Goal: Task Accomplishment & Management: Manage account settings

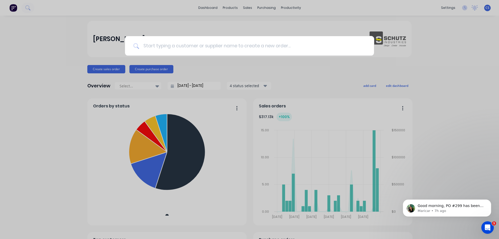
click at [161, 45] on input at bounding box center [252, 45] width 226 height 19
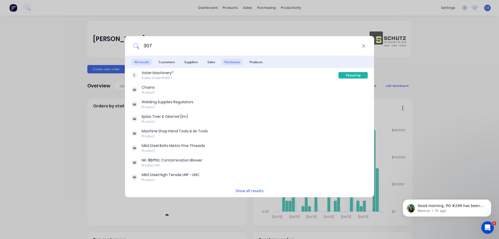
type input "307"
click at [236, 63] on span "Purchases" at bounding box center [232, 62] width 22 height 6
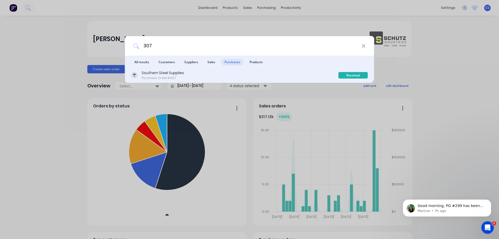
click at [205, 77] on div "Southern Steel Supplies Purchase Order #307" at bounding box center [234, 75] width 207 height 10
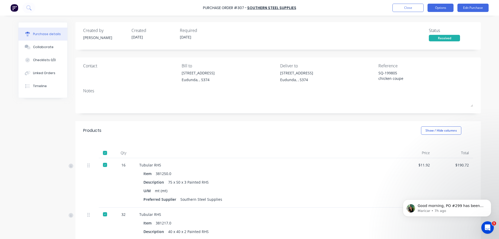
click at [444, 9] on button "Options" at bounding box center [440, 8] width 26 height 8
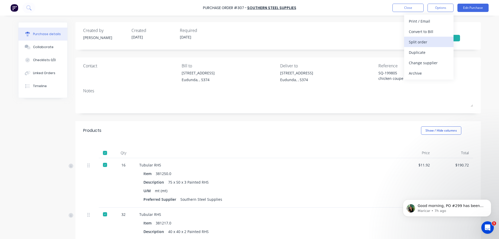
click at [432, 39] on div "Split order" at bounding box center [428, 42] width 40 height 8
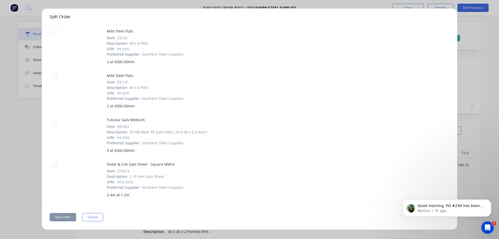
scroll to position [335, 0]
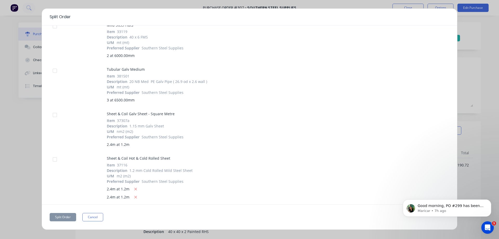
click at [55, 158] on div at bounding box center [55, 159] width 10 height 10
click at [449, 204] on p "Good morning, PO #299 has been unlinked." at bounding box center [450, 205] width 67 height 5
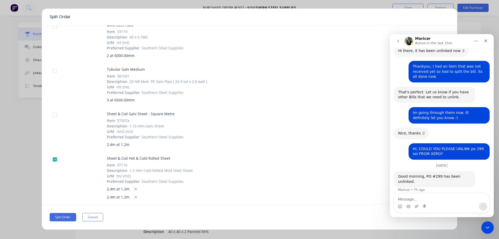
scroll to position [78, 0]
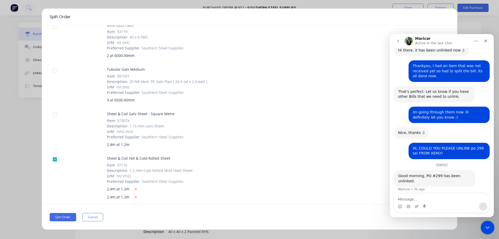
click at [490, 230] on div "Close Intercom Messenger" at bounding box center [486, 226] width 12 height 12
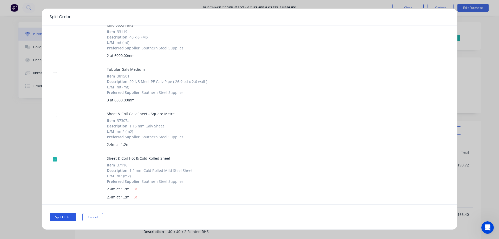
click at [68, 217] on button "Split Order" at bounding box center [63, 217] width 26 height 8
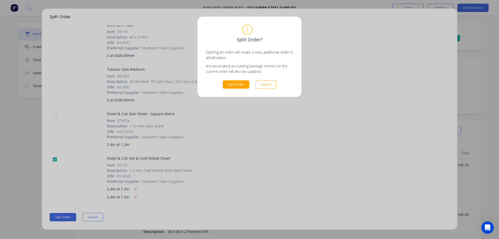
click at [265, 86] on button "Cancel" at bounding box center [265, 84] width 21 height 8
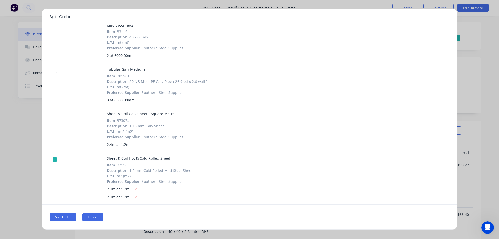
click at [100, 214] on button "Cancel" at bounding box center [92, 217] width 21 height 8
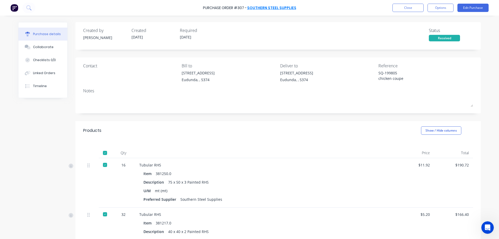
click at [272, 8] on link "Southern Steel Supplies" at bounding box center [271, 7] width 49 height 5
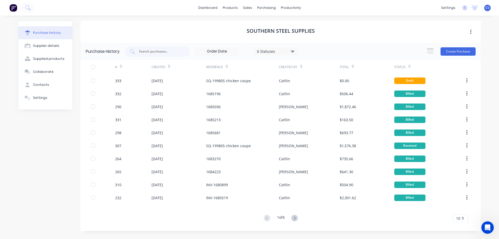
click at [390, 32] on div "Southern Steel Supplies" at bounding box center [280, 32] width 400 height 22
click at [280, 52] on div "6 Statuses" at bounding box center [275, 50] width 37 height 5
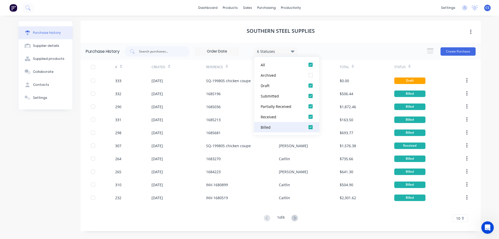
click at [309, 130] on div at bounding box center [310, 127] width 10 height 10
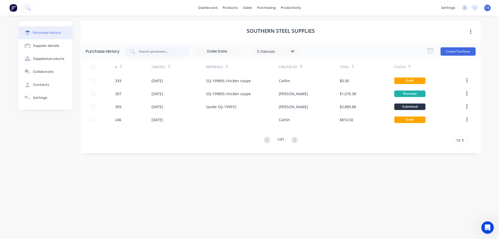
click at [378, 21] on div "Southern Steel Supplies" at bounding box center [280, 32] width 400 height 22
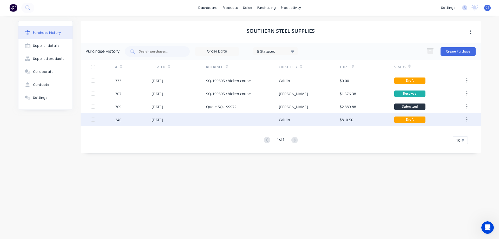
click at [297, 121] on div "Caitlin" at bounding box center [309, 119] width 61 height 13
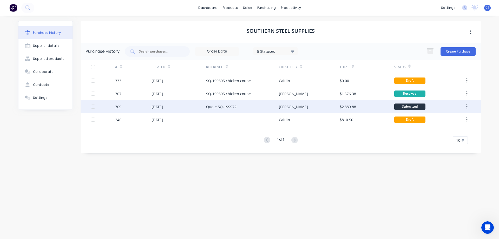
click at [304, 113] on div "[PERSON_NAME]" at bounding box center [309, 106] width 61 height 13
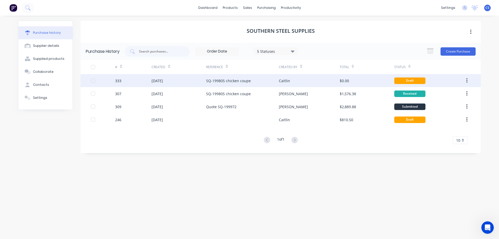
click at [319, 85] on div "Caitlin" at bounding box center [309, 80] width 61 height 13
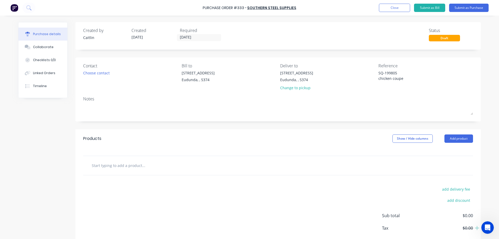
scroll to position [27, 0]
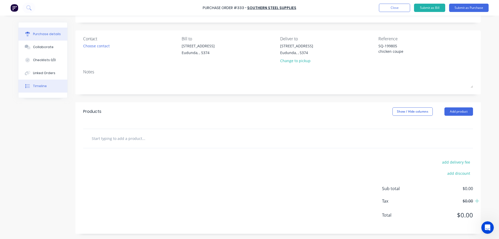
click at [43, 87] on div "Timeline" at bounding box center [40, 86] width 14 height 5
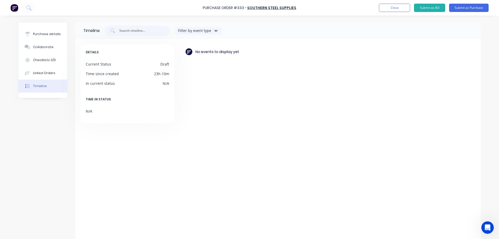
click at [401, 14] on div "Purchase Order #333 - Southern Steel Supplies Add product Close Submit as Bill …" at bounding box center [249, 8] width 499 height 16
click at [400, 12] on button "Close" at bounding box center [394, 8] width 31 height 8
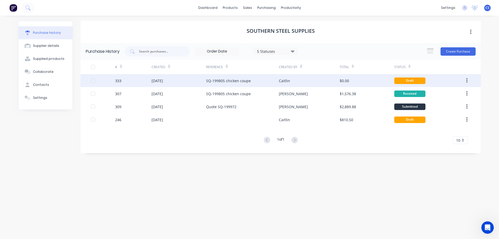
click at [231, 82] on div "SQ-199805 chicken coupe" at bounding box center [228, 80] width 45 height 5
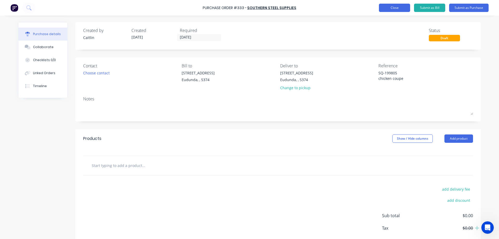
click at [400, 6] on button "Close" at bounding box center [394, 8] width 31 height 8
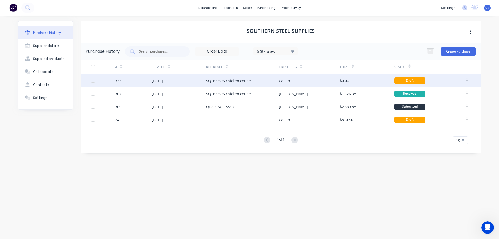
click at [464, 79] on button "button" at bounding box center [466, 80] width 12 height 9
click at [256, 79] on div "SQ-199805 chicken coupe" at bounding box center [242, 80] width 73 height 13
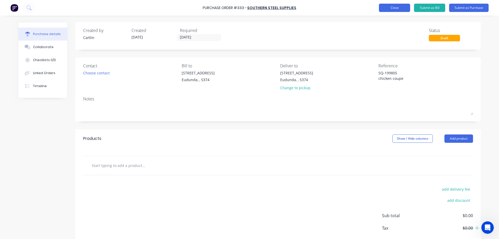
click at [396, 8] on button "Close" at bounding box center [394, 8] width 31 height 8
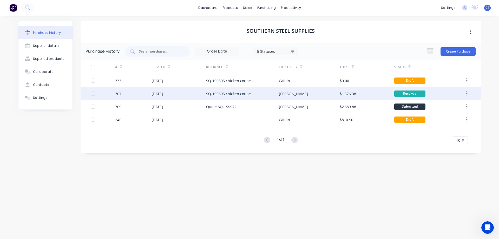
click at [248, 95] on div "SQ-199805 chicken coupe" at bounding box center [228, 93] width 45 height 5
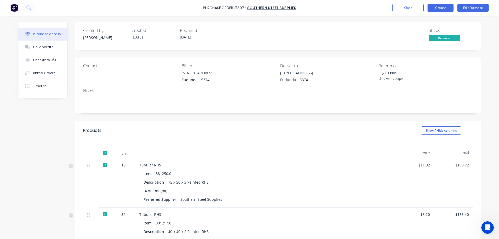
click at [441, 10] on button "Options" at bounding box center [440, 8] width 26 height 8
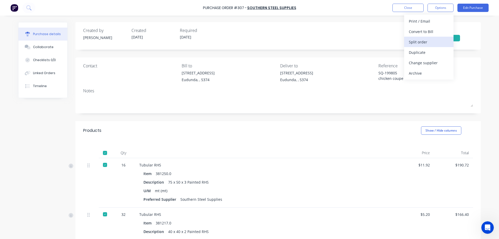
click at [431, 46] on button "Split order" at bounding box center [428, 42] width 49 height 10
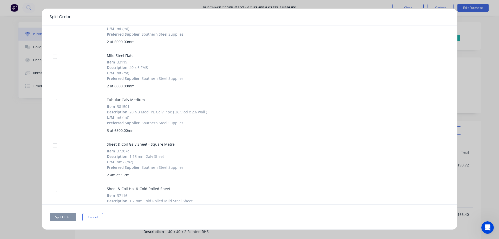
scroll to position [335, 0]
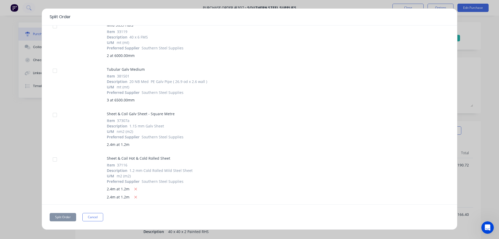
click at [57, 158] on div at bounding box center [55, 159] width 10 height 10
click at [59, 215] on button "Split Order" at bounding box center [63, 217] width 26 height 8
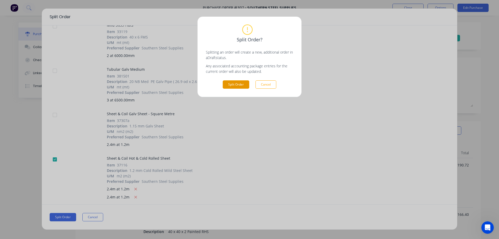
click at [228, 86] on button "Split Order" at bounding box center [236, 84] width 26 height 8
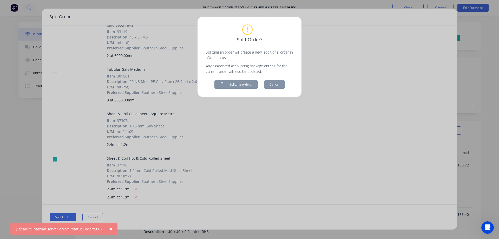
type textarea "x"
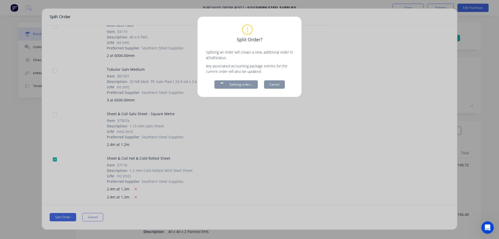
click at [302, 122] on div "Split Order? Splitting an order will create a new, additional order in a Draft …" at bounding box center [249, 119] width 499 height 239
click at [270, 126] on div "Split Order? Splitting an order will create a new, additional order in a Draft …" at bounding box center [249, 119] width 499 height 239
click at [477, 85] on div "Split Order? Splitting an order will create a new, additional order in a Draft …" at bounding box center [249, 119] width 499 height 239
click at [276, 23] on div "Split Order? Splitting an order will create a new, additional order in a Draft …" at bounding box center [249, 57] width 104 height 80
click at [356, 69] on div "Split Order? Splitting an order will create a new, additional order in a Draft …" at bounding box center [249, 119] width 499 height 239
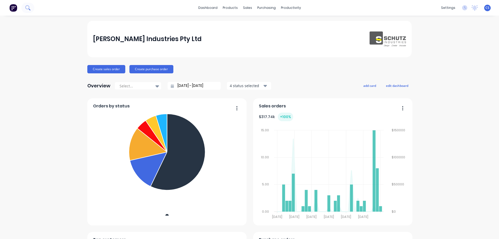
click at [26, 7] on icon at bounding box center [27, 7] width 5 height 5
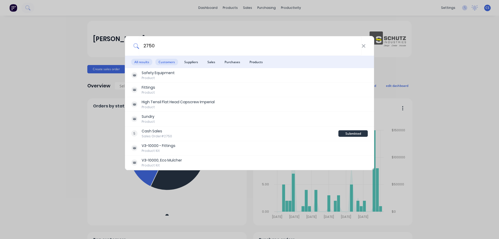
type input "2750"
click at [173, 61] on span "Customers" at bounding box center [166, 62] width 23 height 6
click at [190, 60] on span "Suppliers" at bounding box center [191, 62] width 20 height 6
click at [214, 63] on span "Sales" at bounding box center [211, 62] width 14 height 6
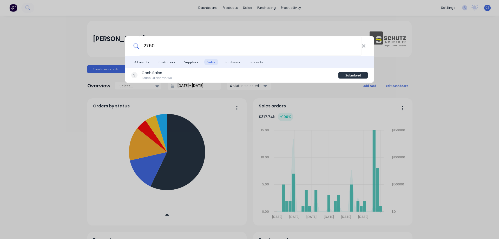
click at [227, 63] on span "Purchases" at bounding box center [232, 62] width 22 height 6
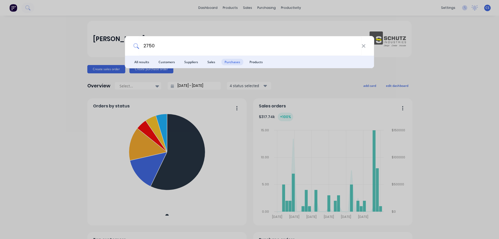
click at [168, 64] on span "Customers" at bounding box center [166, 62] width 23 height 6
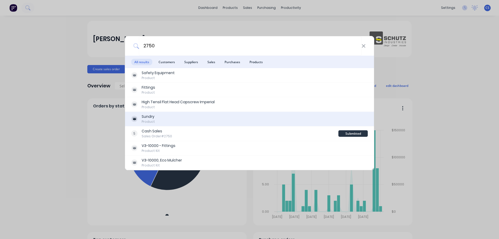
click at [188, 126] on div "Sundry Product" at bounding box center [249, 119] width 249 height 15
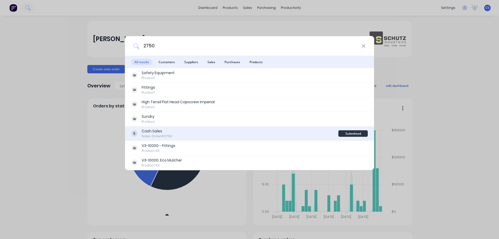
click at [189, 132] on div "Cash Sales Sales Order #2750" at bounding box center [234, 133] width 207 height 10
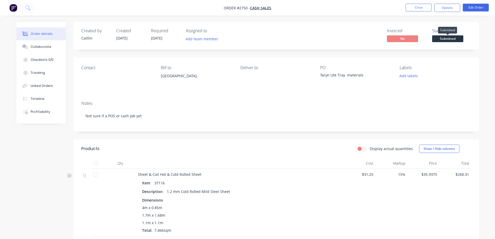
click at [453, 39] on span "Submitted" at bounding box center [447, 38] width 31 height 6
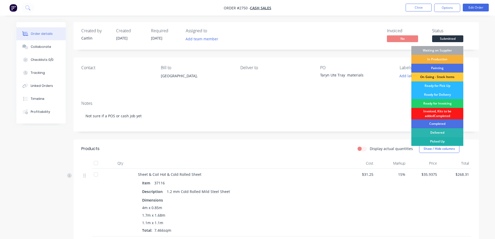
click at [445, 143] on div "Picked Up" at bounding box center [437, 141] width 52 height 9
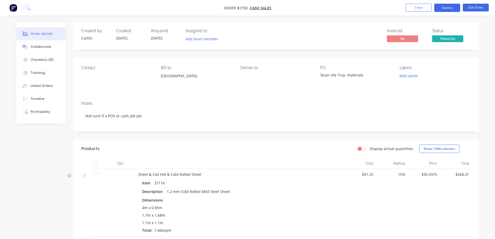
click at [454, 8] on button "Options" at bounding box center [447, 8] width 26 height 8
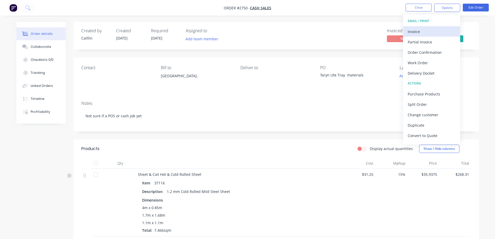
click at [433, 32] on div "Invoice" at bounding box center [431, 32] width 48 height 8
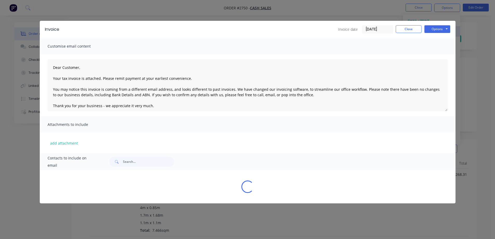
type textarea "Dear Customer, Your tax invoice is attached. Please remit payment at your earli…"
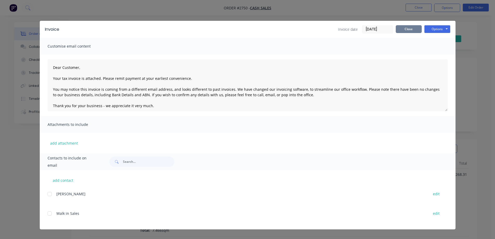
click at [409, 31] on button "Close" at bounding box center [408, 29] width 26 height 8
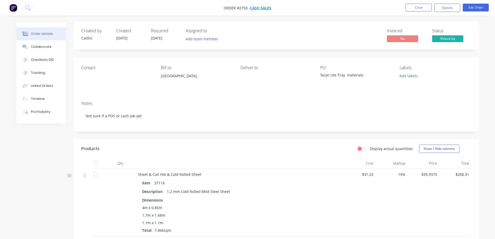
click at [270, 8] on span "Cash Sales" at bounding box center [260, 7] width 21 height 5
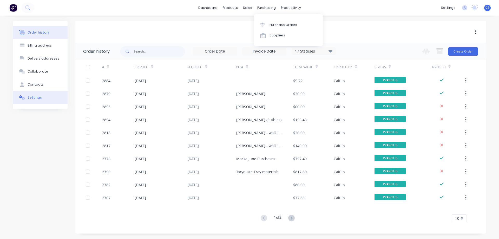
click at [49, 98] on button "Settings" at bounding box center [40, 97] width 55 height 13
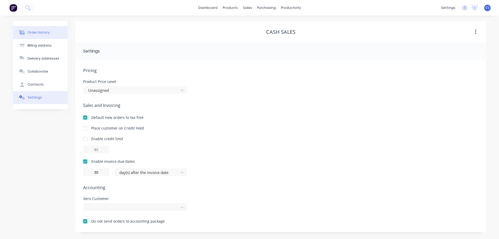
click at [34, 31] on div "Order history" at bounding box center [39, 32] width 22 height 5
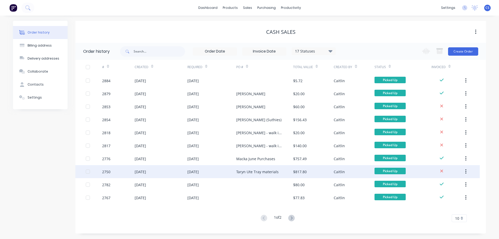
click at [270, 169] on div "Taryn Ute Tray materials" at bounding box center [257, 171] width 42 height 5
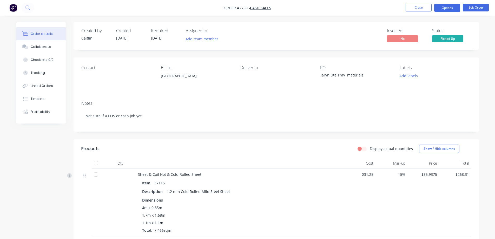
click at [443, 4] on button "Options" at bounding box center [447, 8] width 26 height 8
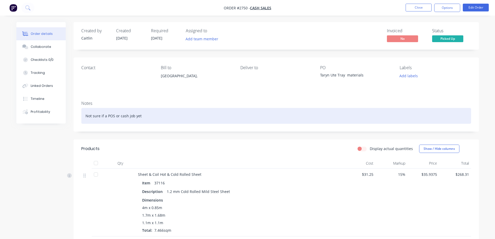
click at [205, 119] on div "Not sure if a POS or cash job yet" at bounding box center [276, 116] width 390 height 16
drag, startPoint x: 205, startPoint y: 119, endPoint x: 78, endPoint y: 127, distance: 127.2
click at [78, 127] on div "Notes Not sure if a POS or cash job yet" at bounding box center [275, 114] width 405 height 35
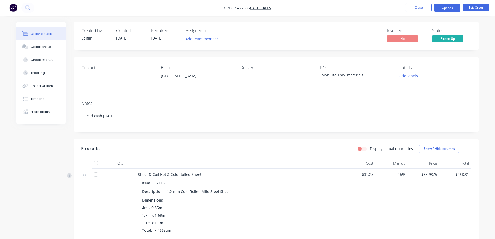
click at [471, 32] on div "Created by Caitlin Created 19/06/25 Required 19/06/25 Assigned to Add team memb…" at bounding box center [275, 36] width 405 height 28
drag, startPoint x: 443, startPoint y: 2, endPoint x: 444, endPoint y: 7, distance: 5.0
click at [443, 2] on nav "Order #2750 - Cash Sales Close Options Edit Order" at bounding box center [247, 8] width 495 height 16
click at [444, 7] on button "Options" at bounding box center [447, 8] width 26 height 8
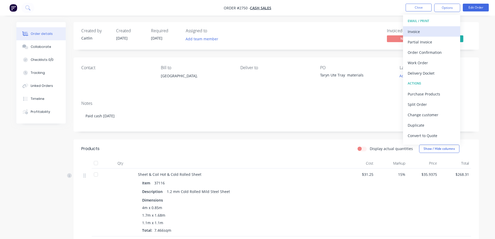
click at [438, 35] on div "Invoice" at bounding box center [431, 32] width 48 height 8
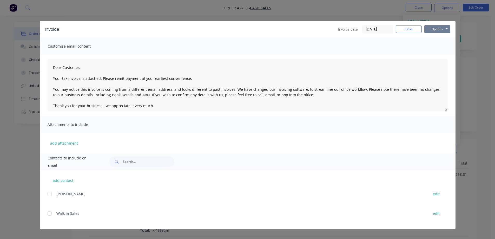
click at [438, 30] on button "Options" at bounding box center [437, 29] width 26 height 8
click at [439, 44] on button "Print" at bounding box center [440, 47] width 33 height 9
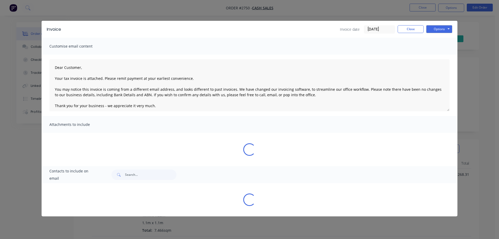
type textarea "Dear Customer, Your tax invoice is attached. Please remit payment at your earli…"
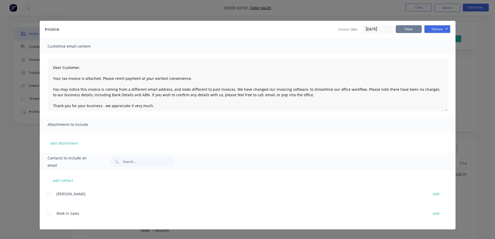
click at [408, 28] on button "Close" at bounding box center [408, 29] width 26 height 8
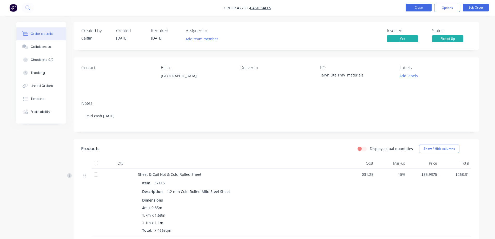
click at [418, 8] on button "Close" at bounding box center [418, 8] width 26 height 8
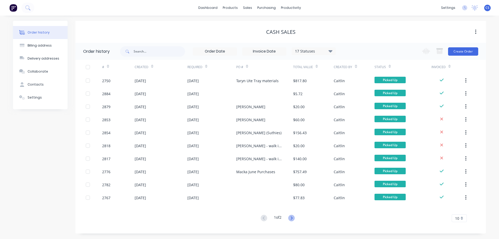
click at [293, 217] on icon at bounding box center [291, 217] width 6 height 6
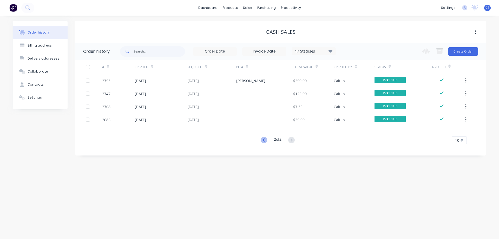
click at [264, 139] on icon at bounding box center [263, 140] width 6 height 6
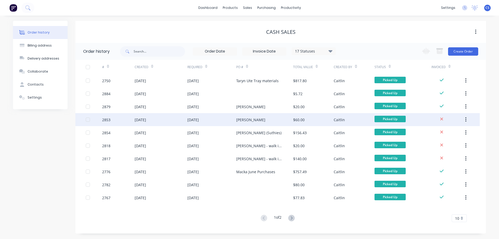
click at [260, 122] on div "Jeremy Schutz" at bounding box center [250, 119] width 29 height 5
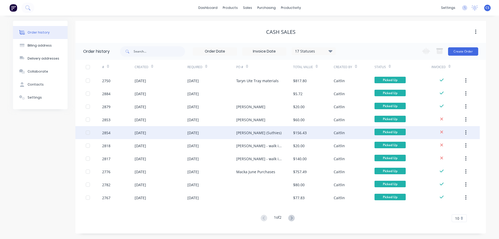
click at [276, 129] on div "Rob (Suthies)" at bounding box center [264, 132] width 57 height 13
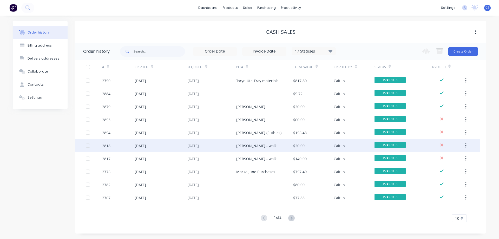
click at [269, 144] on div "Neil Alvasker - walk in cash sale" at bounding box center [259, 145] width 46 height 5
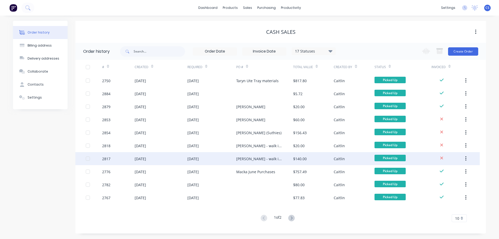
click at [271, 155] on div "Kingslee Schutz - walk in cash sale" at bounding box center [264, 158] width 57 height 13
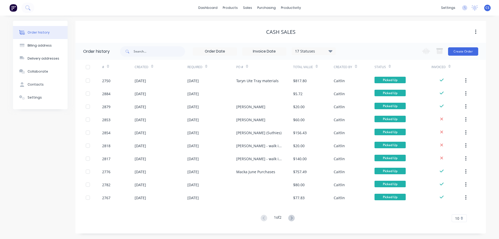
click at [372, 32] on div "Cash Sales" at bounding box center [280, 32] width 410 height 6
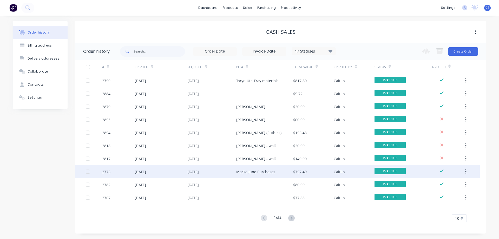
click at [274, 169] on div "Macka June Purchases" at bounding box center [264, 171] width 57 height 13
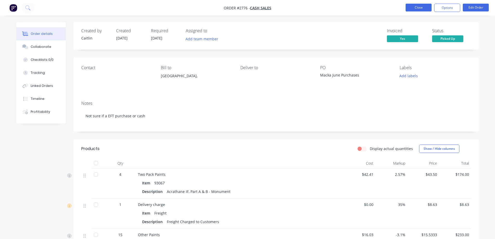
click at [424, 7] on button "Close" at bounding box center [418, 8] width 26 height 8
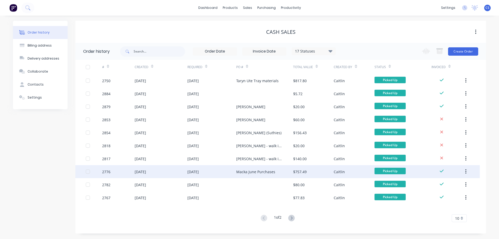
click at [305, 170] on div "$757.49" at bounding box center [300, 171] width 14 height 5
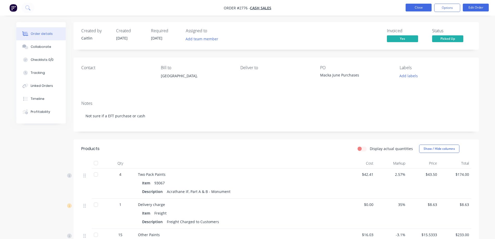
click at [420, 8] on button "Close" at bounding box center [418, 8] width 26 height 8
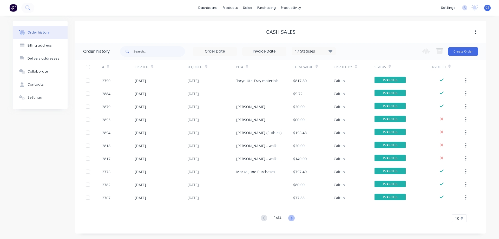
click at [292, 218] on icon at bounding box center [291, 217] width 6 height 6
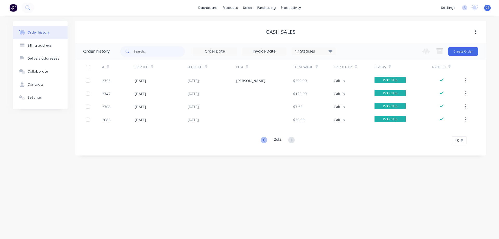
click at [260, 142] on icon at bounding box center [263, 140] width 6 height 6
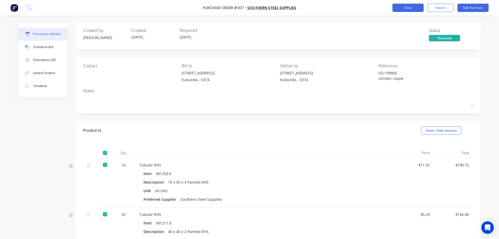
click at [406, 8] on button "Close" at bounding box center [407, 8] width 31 height 8
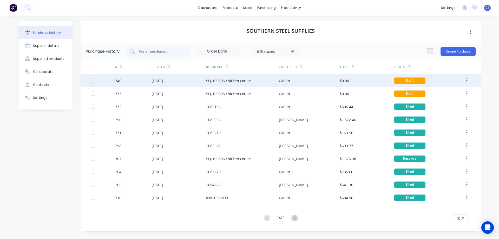
click at [360, 86] on div "$0.00" at bounding box center [366, 80] width 55 height 13
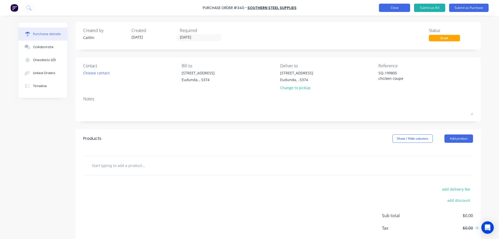
click at [402, 10] on button "Close" at bounding box center [394, 8] width 31 height 8
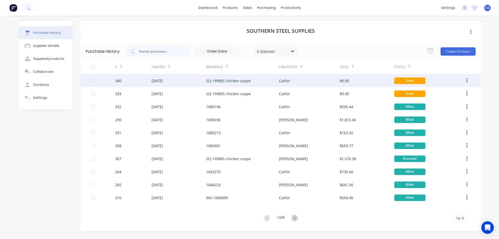
click at [467, 80] on icon "button" at bounding box center [466, 81] width 1 height 6
click at [442, 96] on div "Archive" at bounding box center [448, 94] width 40 height 8
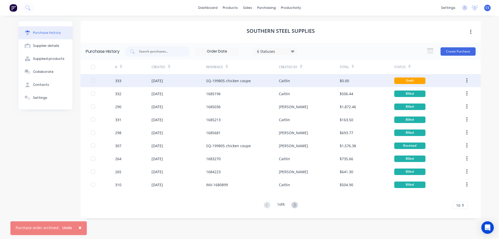
click at [316, 84] on div "Caitlin" at bounding box center [309, 80] width 61 height 13
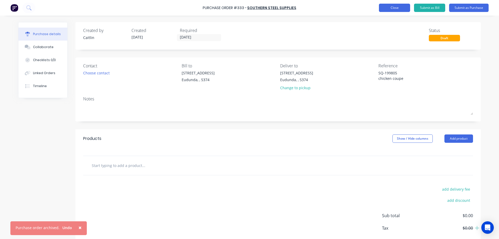
click at [386, 8] on button "Close" at bounding box center [394, 8] width 31 height 8
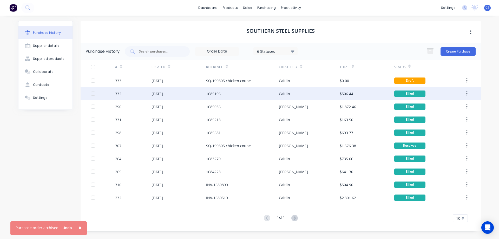
click at [313, 94] on div "Caitlin" at bounding box center [309, 93] width 61 height 13
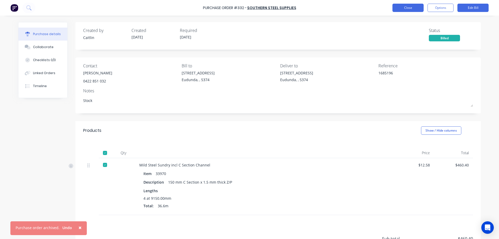
click at [415, 6] on button "Close" at bounding box center [407, 8] width 31 height 8
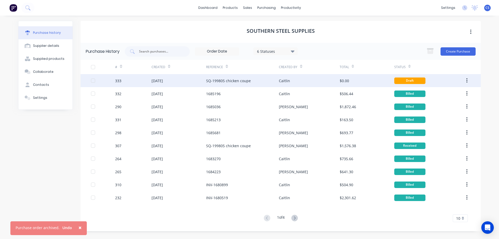
click at [306, 82] on div "Caitlin" at bounding box center [309, 80] width 61 height 13
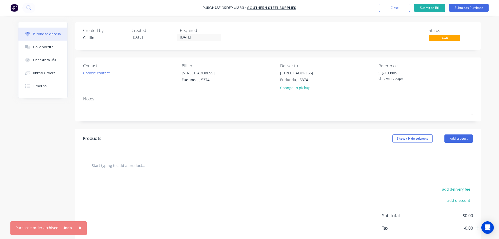
click at [78, 227] on span "×" at bounding box center [79, 227] width 3 height 7
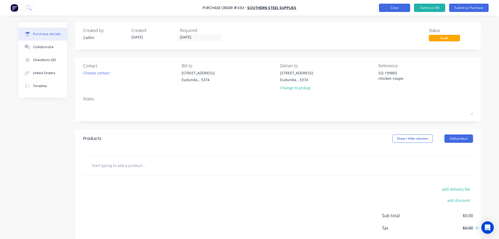
click at [387, 8] on button "Close" at bounding box center [394, 8] width 31 height 8
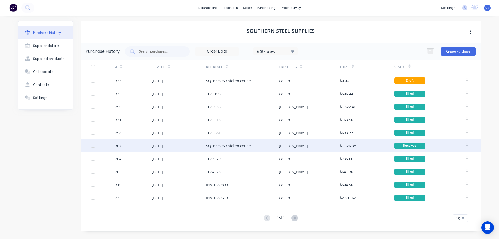
click at [268, 144] on div "SQ-199805 chicken coupe" at bounding box center [242, 145] width 73 height 13
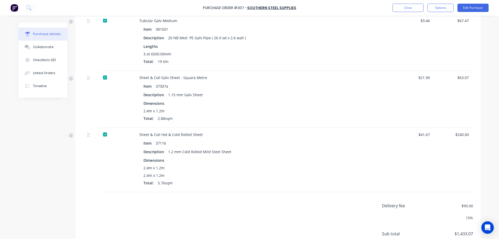
scroll to position [713, 0]
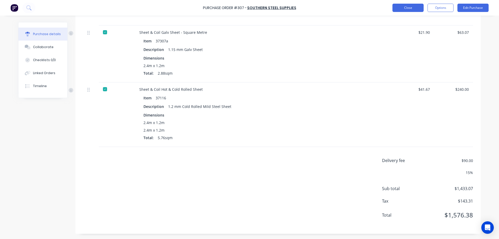
click at [406, 8] on button "Close" at bounding box center [407, 8] width 31 height 8
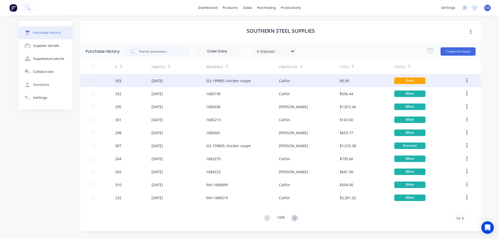
click at [212, 83] on div "SQ-199805 chicken coupe" at bounding box center [228, 80] width 45 height 5
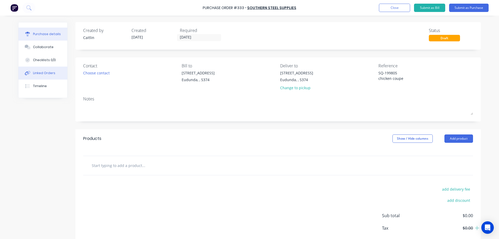
type textarea "x"
click at [44, 77] on button "Linked Orders" at bounding box center [42, 72] width 49 height 13
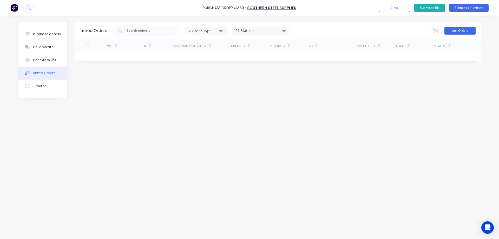
click at [456, 32] on button "Link Orders" at bounding box center [459, 31] width 31 height 8
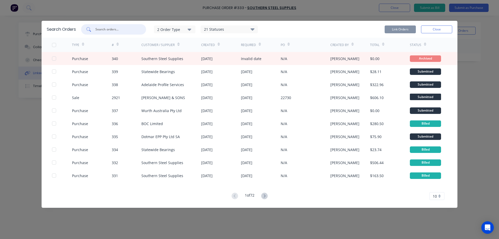
click at [128, 31] on input "text" at bounding box center [116, 29] width 43 height 5
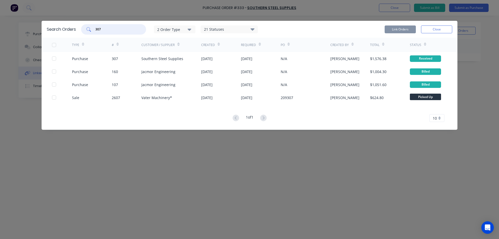
type input "307"
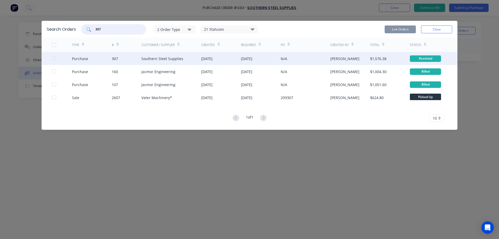
click at [55, 58] on div at bounding box center [54, 58] width 10 height 10
click at [405, 30] on button "Link Orders" at bounding box center [399, 29] width 31 height 8
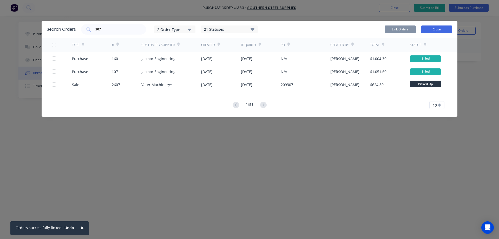
click at [425, 27] on button "Close" at bounding box center [436, 29] width 31 height 8
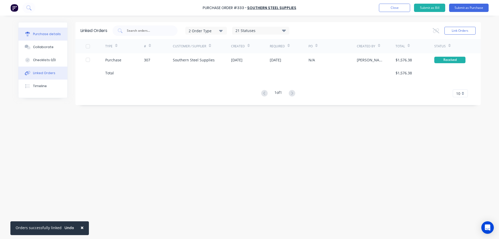
click at [59, 32] on button "Purchase details" at bounding box center [42, 34] width 49 height 13
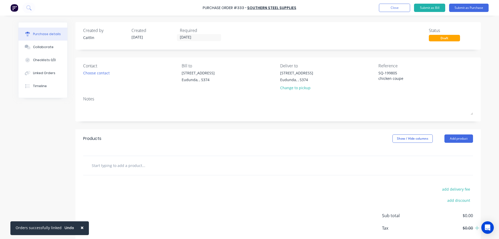
click at [125, 166] on input "text" at bounding box center [143, 165] width 104 height 10
type textarea "x"
type input "3"
type textarea "x"
type input "37"
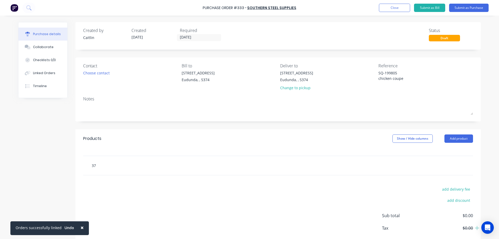
type textarea "x"
type input "371"
type textarea "x"
type input "3711"
type textarea "x"
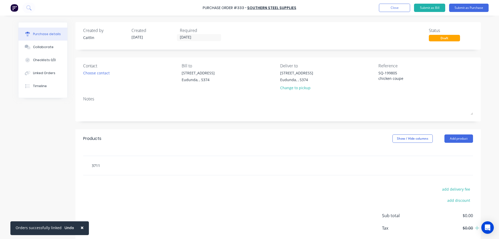
type input "37116"
type textarea "x"
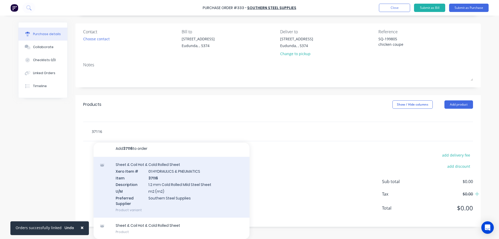
scroll to position [3, 0]
type input "37116"
click at [207, 195] on div "Sheet & Coil Hot & Cold Rolled Sheet Xero Item # 01 HYDRAULICS & PNEUMATICS Ite…" at bounding box center [171, 186] width 156 height 61
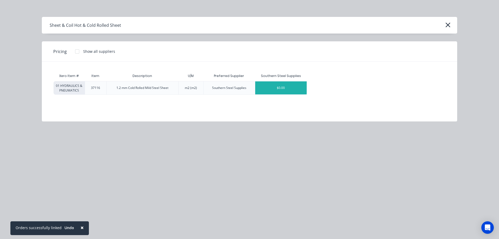
click at [272, 87] on div "$0.00" at bounding box center [280, 87] width 51 height 13
type textarea "x"
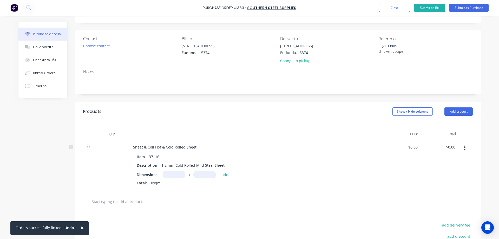
scroll to position [34, 0]
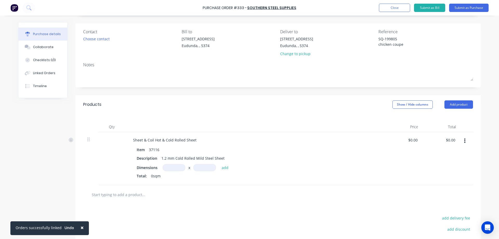
type textarea "x"
click at [167, 170] on input at bounding box center [174, 167] width 23 height 7
type input "2.4m"
type input "1.2"
type textarea "x"
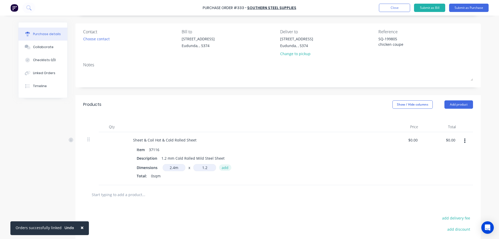
type input "1.2m"
click at [223, 167] on button "add" at bounding box center [225, 167] width 12 height 6
type textarea "x"
click at [177, 165] on input at bounding box center [174, 167] width 23 height 7
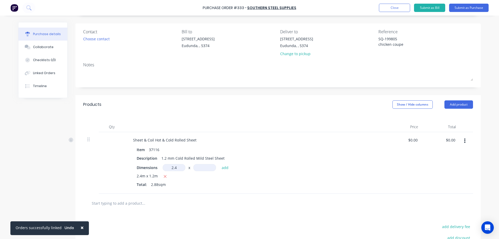
type input "2.4m"
type input "1.2m"
click at [224, 166] on button "add" at bounding box center [225, 167] width 12 height 6
type textarea "x"
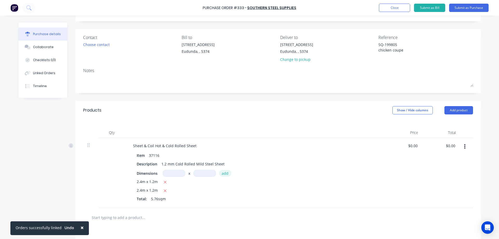
scroll to position [0, 0]
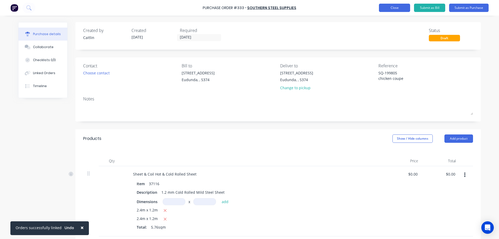
click at [398, 12] on button "Close" at bounding box center [394, 8] width 31 height 8
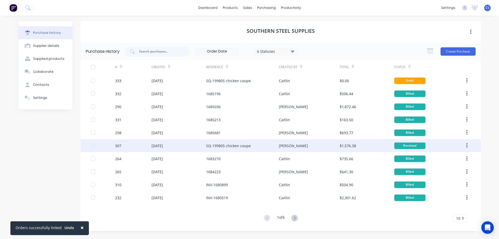
click at [230, 144] on div "SQ-199805 chicken coupe" at bounding box center [228, 145] width 45 height 5
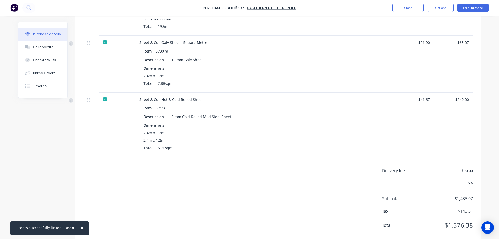
scroll to position [713, 0]
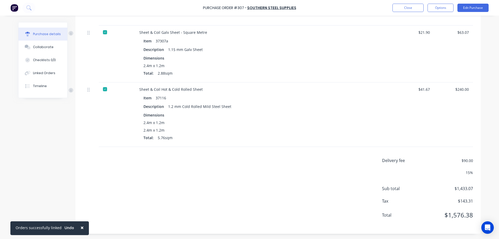
click at [103, 90] on div at bounding box center [105, 89] width 10 height 10
click at [87, 90] on icon at bounding box center [88, 89] width 2 height 5
click at [464, 6] on button "Edit Purchase" at bounding box center [472, 8] width 31 height 8
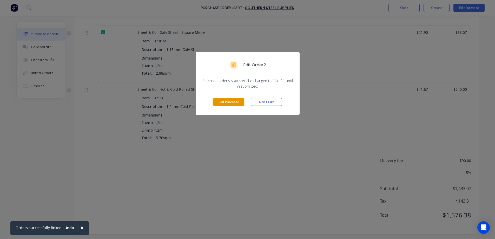
click at [224, 101] on button "Edit Purchase" at bounding box center [228, 102] width 31 height 8
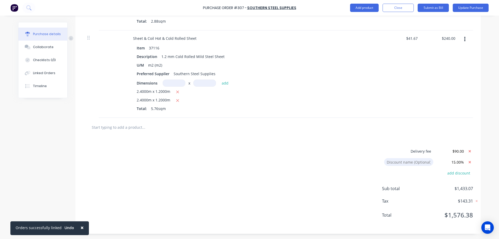
scroll to position [822, 0]
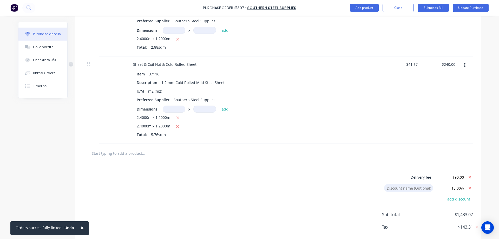
click at [464, 65] on icon "button" at bounding box center [464, 65] width 1 height 5
click at [444, 111] on button "Delete" at bounding box center [448, 110] width 44 height 10
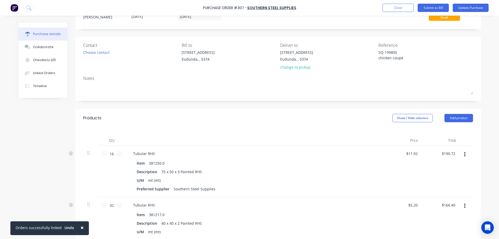
scroll to position [0, 0]
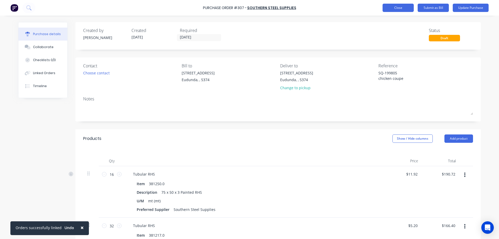
click at [395, 9] on button "Close" at bounding box center [397, 8] width 31 height 8
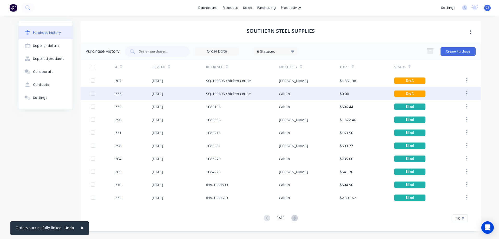
click at [295, 91] on div "Caitlin" at bounding box center [309, 93] width 61 height 13
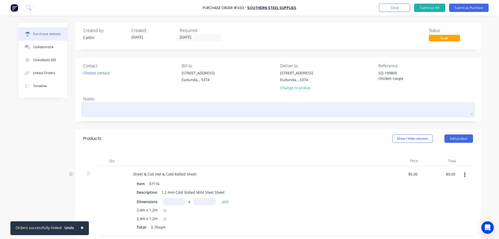
type textarea "x"
click at [138, 106] on textarea at bounding box center [278, 109] width 390 height 12
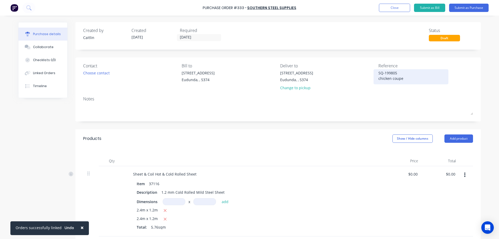
drag, startPoint x: 403, startPoint y: 79, endPoint x: 376, endPoint y: 74, distance: 27.5
click at [378, 74] on textarea "SQ-199805 chicken coupe" at bounding box center [410, 76] width 65 height 12
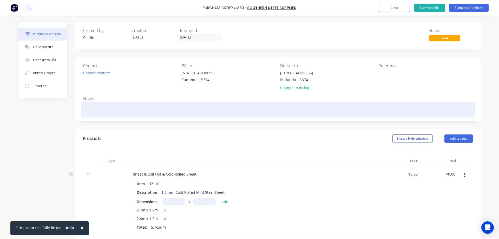
type textarea "x"
click at [181, 110] on textarea at bounding box center [278, 109] width 390 height 12
paste textarea "SQ-199805 chicken coupe"
type textarea "x"
type textarea "SQ-199805 chicken coupe"
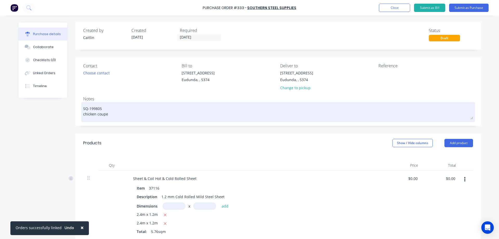
type textarea "x"
type textarea "SQ-199805 chicken coupe"
type textarea "x"
type textarea "SQ-199805 chicken coupe -"
type textarea "x"
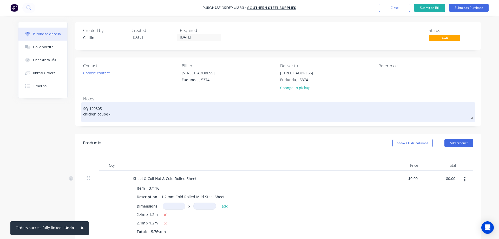
type textarea "SQ-199805 chicken coupe -"
type textarea "x"
type textarea "SQ-199805 chicken coupe - f"
type textarea "x"
type textarea "SQ-199805 chicken coupe - fo"
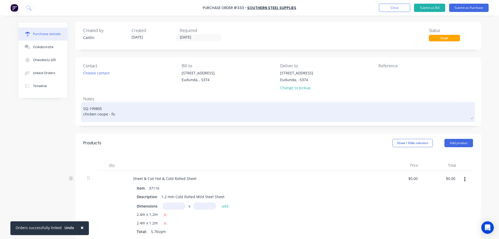
type textarea "x"
type textarea "SQ-199805 chicken coupe - for"
type textarea "x"
type textarea "SQ-199805 chicken coupe - for"
type textarea "x"
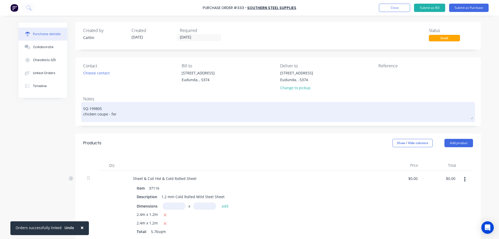
type textarea "SQ-199805 chicken coupe - for M"
type textarea "x"
type textarea "SQ-199805 chicken coupe - for Ma"
type textarea "x"
type textarea "SQ-199805 chicken coupe - for Mac"
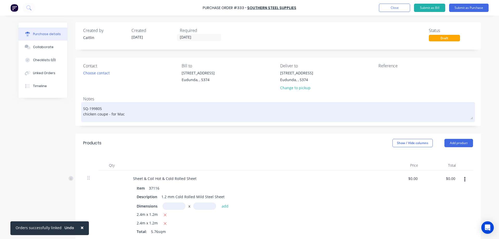
type textarea "x"
type textarea "SQ-199805 chicken coupe - for Mack"
type textarea "x"
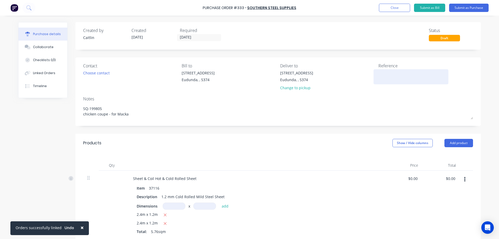
type textarea "SQ-199805 chicken coupe - for Macka"
click at [408, 72] on textarea at bounding box center [410, 76] width 65 height 12
type textarea "x"
type textarea "SQ-199805 chicken coupe - for Macka"
type textarea "1"
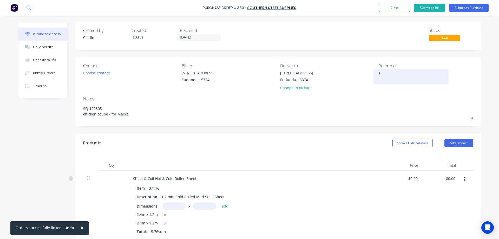
type textarea "x"
type textarea "16"
type textarea "x"
type textarea "168"
type textarea "x"
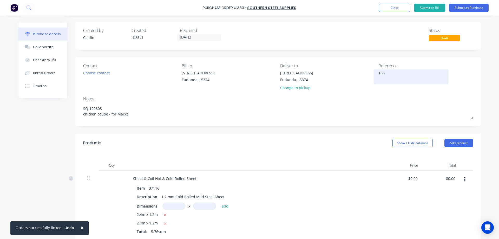
type textarea "1686"
type textarea "x"
type textarea "16861"
type textarea "x"
type textarea "168611"
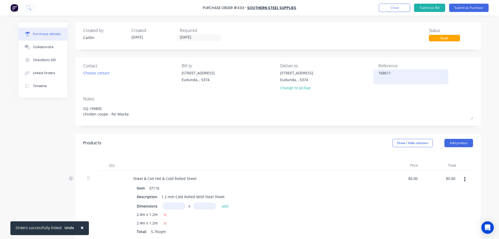
type textarea "x"
type textarea "1686117"
click at [461, 75] on div "1686117" at bounding box center [425, 76] width 95 height 13
type textarea "x"
type textarea "1686117"
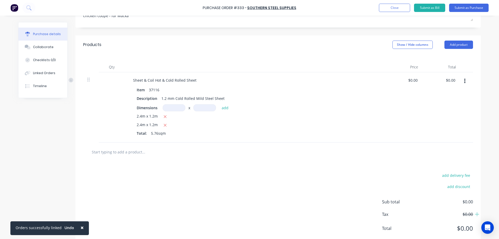
scroll to position [104, 0]
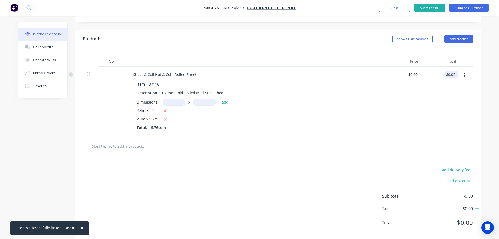
type textarea "x"
type input "0.00"
click at [451, 75] on input "0.00" at bounding box center [450, 75] width 12 height 8
type textarea "x"
drag, startPoint x: 452, startPoint y: 75, endPoint x: 446, endPoint y: 75, distance: 6.3
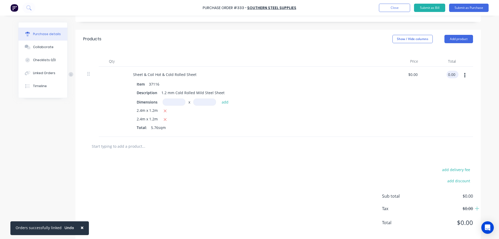
click at [446, 75] on input "0.00" at bounding box center [451, 75] width 10 height 8
type input "240"
type textarea "x"
type input "$41.6667"
type input "$240.00"
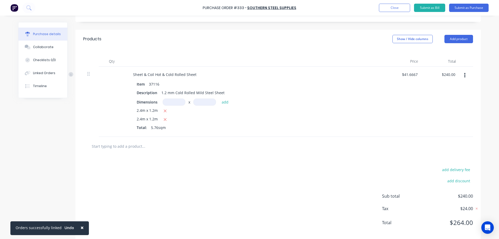
scroll to position [0, 0]
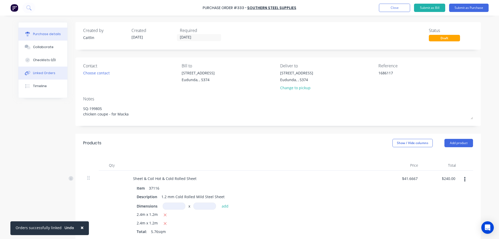
click at [40, 69] on button "Linked Orders" at bounding box center [42, 72] width 49 height 13
type textarea "x"
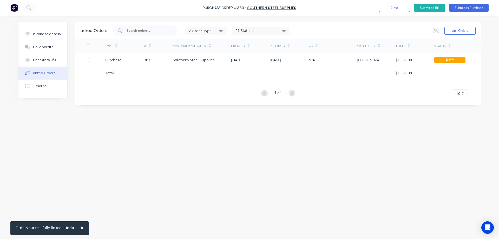
click at [137, 31] on input "text" at bounding box center [147, 30] width 43 height 5
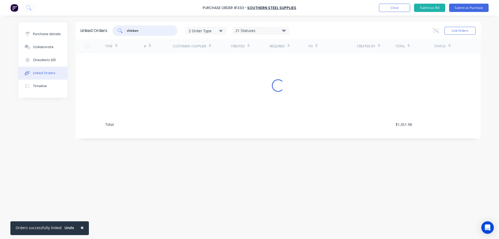
type input "chicken"
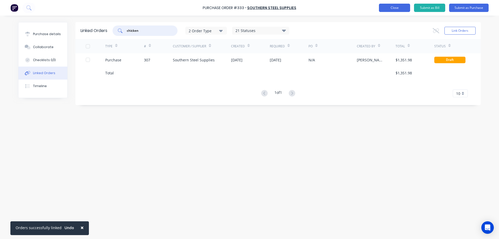
click at [387, 11] on button "Close" at bounding box center [394, 8] width 31 height 8
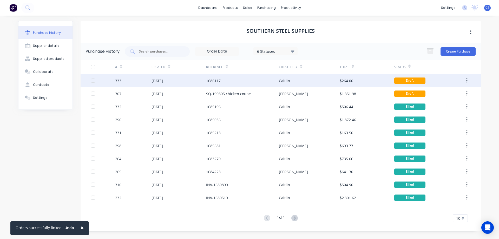
click at [211, 76] on div "1686117" at bounding box center [242, 80] width 73 height 13
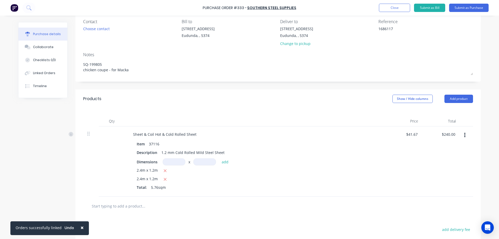
scroll to position [111, 0]
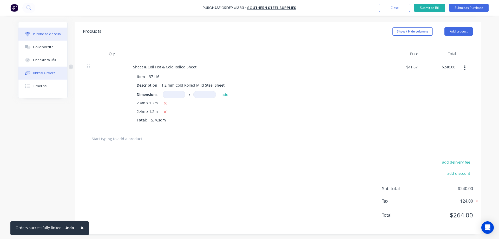
click at [51, 69] on button "Linked Orders" at bounding box center [42, 72] width 49 height 13
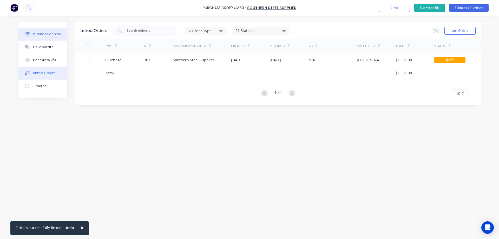
click at [48, 33] on div "Purchase details" at bounding box center [47, 34] width 28 height 5
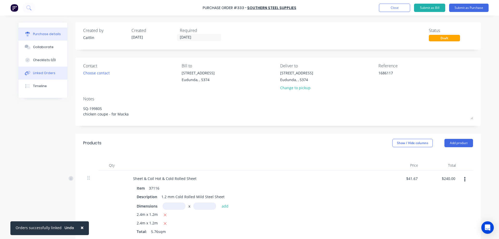
click at [41, 72] on div "Linked Orders" at bounding box center [44, 73] width 22 height 5
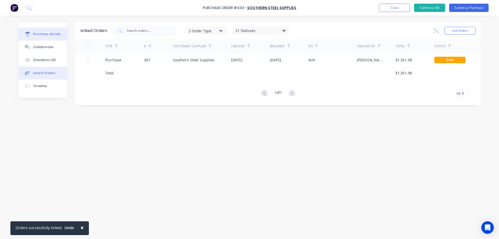
click at [46, 35] on div "Purchase details" at bounding box center [47, 34] width 28 height 5
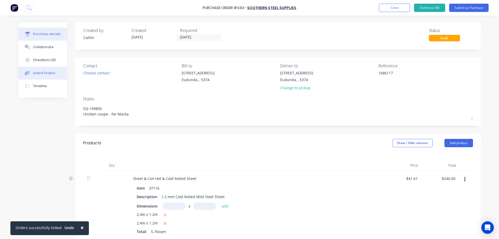
type textarea "x"
click at [30, 78] on button "Linked Orders" at bounding box center [42, 72] width 49 height 13
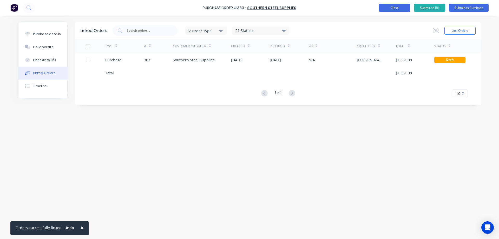
click at [404, 8] on button "Close" at bounding box center [394, 8] width 31 height 8
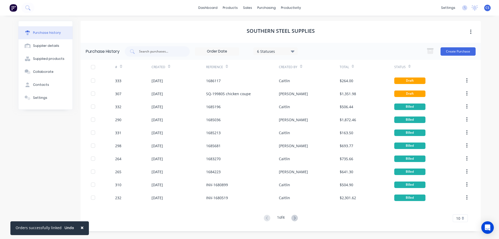
click at [13, 6] on img at bounding box center [13, 8] width 8 height 8
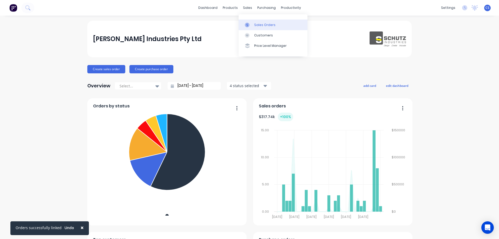
click at [257, 23] on div "Sales Orders" at bounding box center [264, 25] width 21 height 5
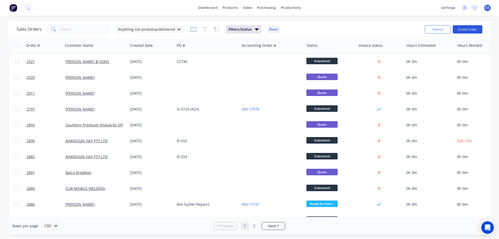
click at [460, 29] on button "Create order" at bounding box center [467, 29] width 30 height 8
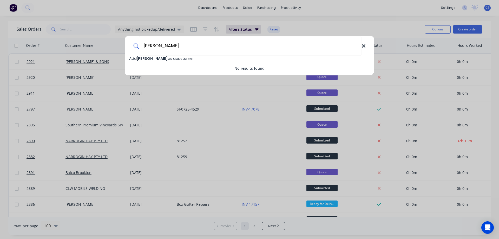
type input "Makay, Lachlan"
click at [364, 46] on icon at bounding box center [363, 46] width 4 height 6
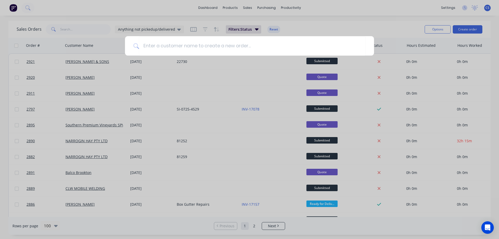
click at [375, 25] on div at bounding box center [249, 119] width 499 height 239
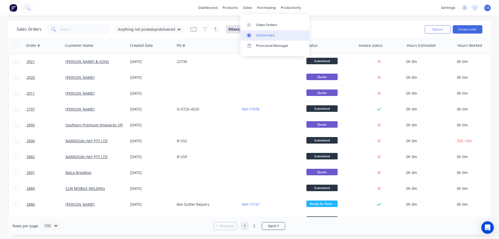
click at [255, 34] on link "Customers" at bounding box center [274, 35] width 69 height 10
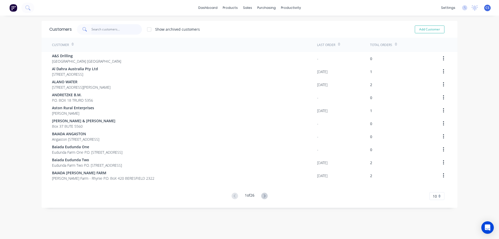
click at [109, 29] on input "text" at bounding box center [116, 29] width 51 height 10
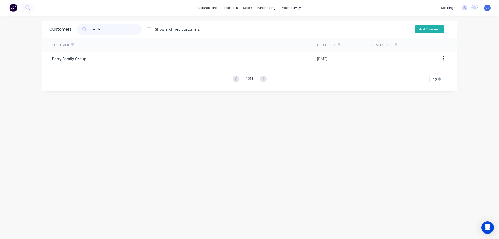
type input "lachlan"
click at [417, 32] on button "Add Customer" at bounding box center [429, 29] width 30 height 8
select select "AU"
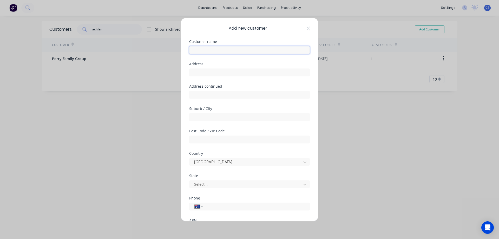
click at [226, 51] on input "text" at bounding box center [249, 50] width 120 height 8
click at [197, 49] on input "[PERSON_NAME]" at bounding box center [249, 50] width 120 height 8
type input "[PERSON_NAME]"
click at [478, 118] on div "Add new customer Customer name [PERSON_NAME] Address Address continued Suburb /…" at bounding box center [249, 119] width 499 height 239
click at [306, 26] on div "Add new customer Customer name [PERSON_NAME] Address Address continued Suburb /…" at bounding box center [249, 119] width 137 height 203
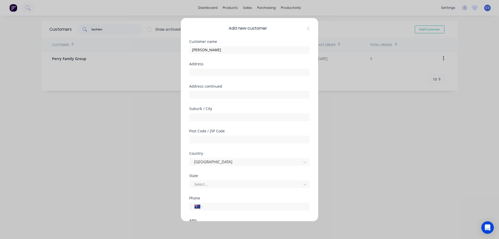
click at [306, 29] on div "Add new customer Customer name [PERSON_NAME] Address Address continued Suburb /…" at bounding box center [249, 119] width 137 height 203
click at [306, 28] on div "Add new customer Customer name [PERSON_NAME] Address Address continued Suburb /…" at bounding box center [249, 119] width 137 height 203
click at [306, 28] on icon at bounding box center [307, 28] width 3 height 4
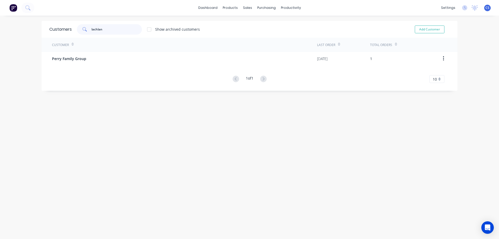
drag, startPoint x: 94, startPoint y: 29, endPoint x: 90, endPoint y: 30, distance: 4.2
click at [91, 30] on input "lachlan" at bounding box center [116, 29] width 51 height 10
type input "[PERSON_NAME]"
click at [422, 31] on button "Add Customer" at bounding box center [429, 29] width 30 height 8
select select "AU"
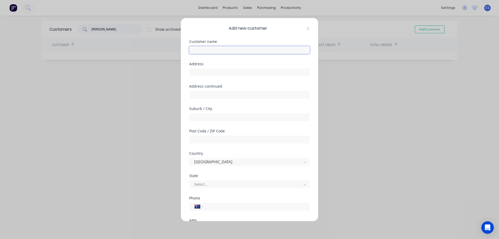
click at [216, 50] on input "text" at bounding box center [249, 50] width 120 height 8
type input "[PERSON_NAME]"
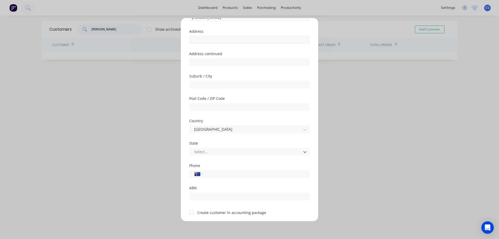
scroll to position [51, 0]
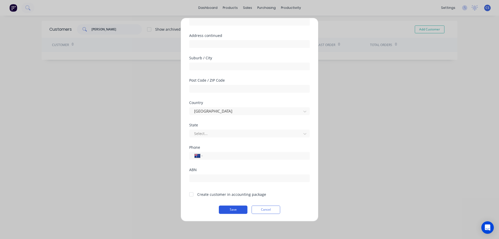
click at [234, 210] on button "Save" at bounding box center [233, 209] width 29 height 8
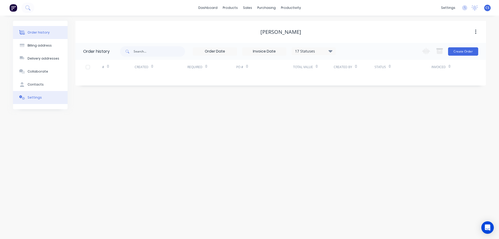
click at [50, 96] on button "Settings" at bounding box center [40, 97] width 55 height 13
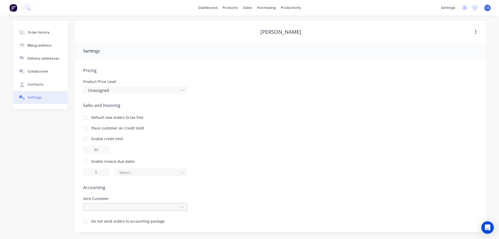
click at [106, 206] on div at bounding box center [135, 207] width 104 height 8
type input "[PERSON_NAME]"
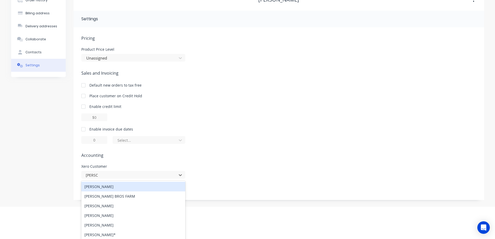
scroll to position [34, 0]
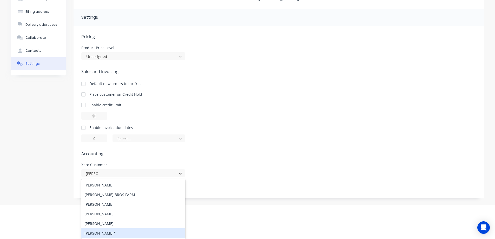
click at [112, 233] on div "[PERSON_NAME]*" at bounding box center [133, 233] width 104 height 10
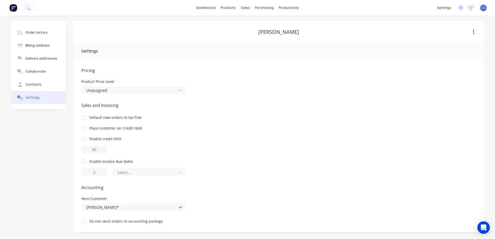
scroll to position [0, 0]
click at [51, 88] on button "Contacts" at bounding box center [40, 84] width 55 height 13
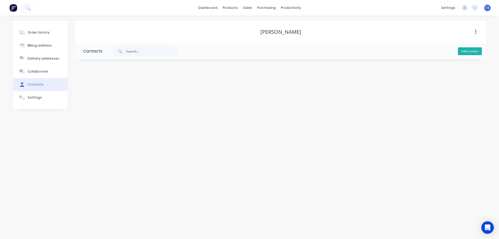
click at [464, 51] on button "Add contact" at bounding box center [470, 51] width 24 height 8
select select "AU"
click at [106, 88] on input "text" at bounding box center [125, 89] width 85 height 8
type input "[PERSON_NAME]"
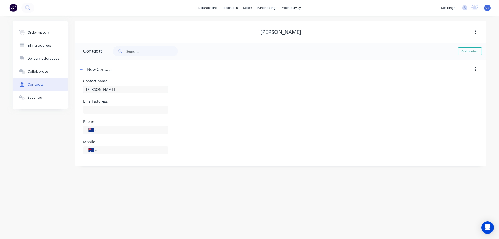
select select "AU"
click at [128, 110] on input "text" at bounding box center [125, 110] width 85 height 8
paste input "[EMAIL_ADDRESS][DOMAIN_NAME]"
type input "[EMAIL_ADDRESS][DOMAIN_NAME]"
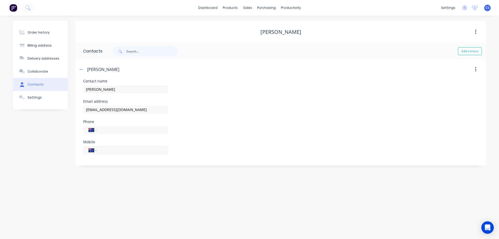
click at [125, 148] on input "tel" at bounding box center [131, 150] width 62 height 6
type input "0439 025 537"
click at [52, 75] on button "Collaborate" at bounding box center [40, 71] width 55 height 13
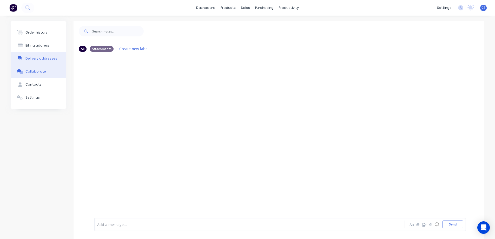
click at [49, 62] on button "Delivery addresses" at bounding box center [38, 58] width 55 height 13
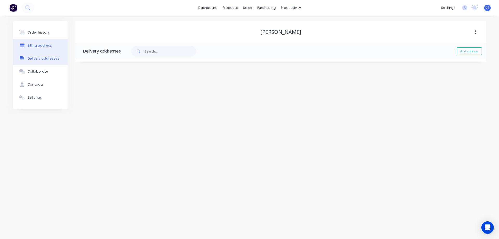
click at [46, 42] on button "Billing address" at bounding box center [40, 45] width 55 height 13
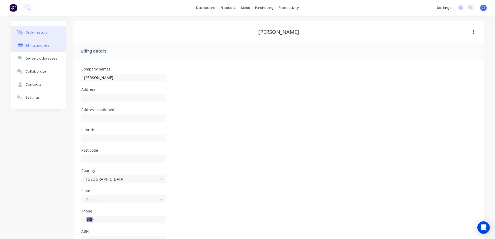
click at [45, 30] on button "Order history" at bounding box center [38, 32] width 55 height 13
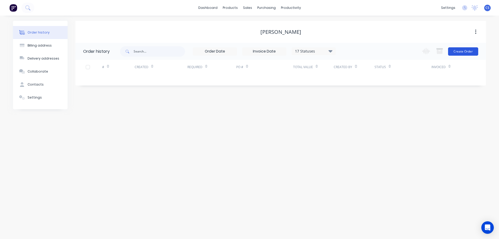
click at [474, 52] on button "Create Order" at bounding box center [463, 51] width 30 height 8
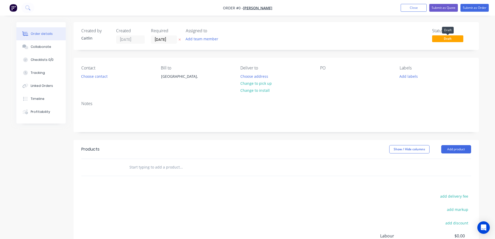
click at [441, 39] on span "Draft" at bounding box center [447, 38] width 31 height 6
click at [452, 39] on span "Draft" at bounding box center [447, 38] width 31 height 6
click at [408, 77] on button "Add labels" at bounding box center [409, 75] width 24 height 7
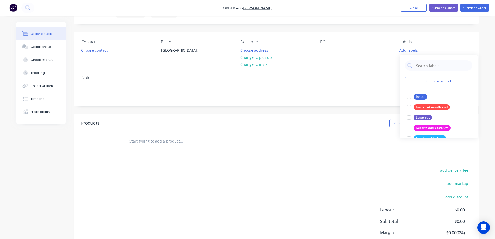
click at [488, 85] on div "Order details Collaborate Checklists 0/0 Tracking Linked Orders Timeline Profit…" at bounding box center [247, 128] width 495 height 308
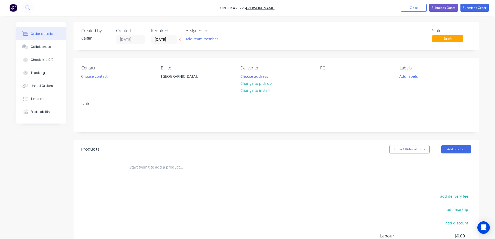
click at [135, 163] on input "text" at bounding box center [181, 167] width 104 height 10
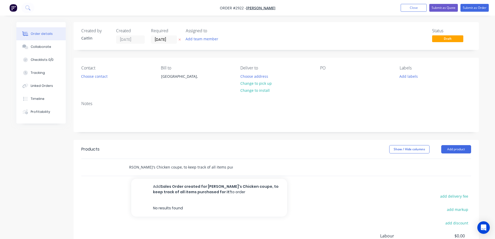
scroll to position [0, 49]
type input "Sales Order created for [PERSON_NAME]'s Chicken coupe, to keep track of all ite…"
drag, startPoint x: 233, startPoint y: 166, endPoint x: 162, endPoint y: 163, distance: 71.5
click at [163, 163] on div "Sales Order created for [PERSON_NAME]'s Chicken coupe, to keep track of all ite…" at bounding box center [203, 167] width 156 height 10
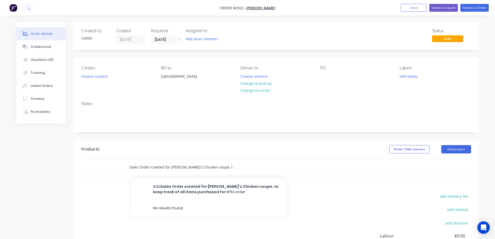
scroll to position [0, 49]
drag, startPoint x: 129, startPoint y: 166, endPoint x: 268, endPoint y: 174, distance: 139.7
click at [268, 174] on div "Sales Order created for Lachie's Chicken coupe, to keep track of all items purc…" at bounding box center [216, 167] width 187 height 17
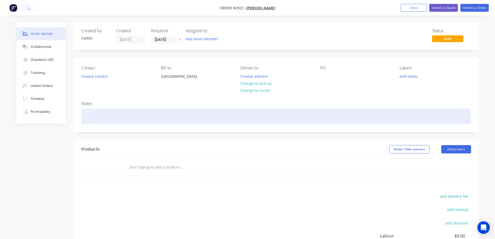
click at [103, 114] on div at bounding box center [276, 116] width 390 height 16
paste div
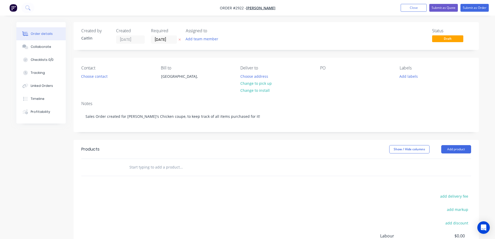
click at [155, 166] on input "text" at bounding box center [181, 167] width 104 height 10
click at [132, 168] on input "CHicken Coupe Materials as follows:" at bounding box center [181, 167] width 104 height 10
type input "Chicken Coupe Materials as follows:"
click at [151, 140] on header "Products Show / Hide columns Add product" at bounding box center [275, 149] width 405 height 19
click at [57, 86] on button "Linked Orders" at bounding box center [40, 85] width 49 height 13
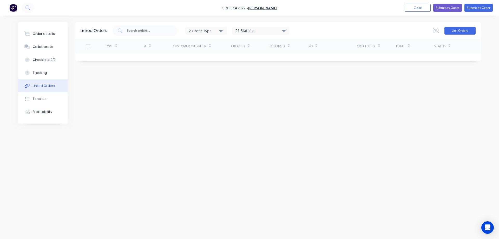
click at [458, 33] on button "Link Orders" at bounding box center [459, 31] width 31 height 8
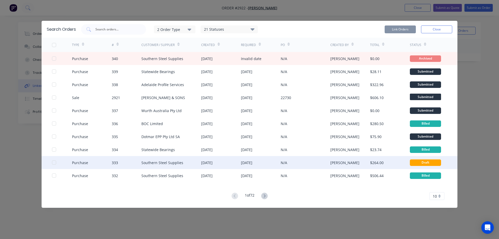
click at [54, 161] on div at bounding box center [54, 162] width 10 height 10
click at [107, 30] on input "text" at bounding box center [116, 29] width 43 height 5
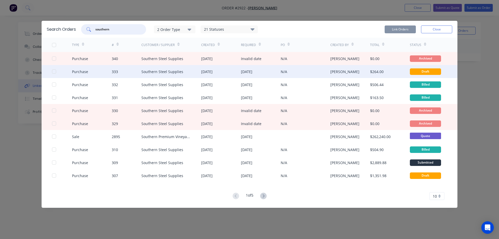
click at [54, 71] on div at bounding box center [54, 71] width 10 height 10
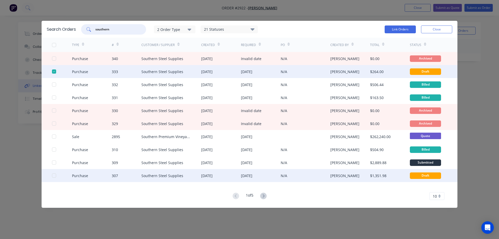
click at [56, 176] on div at bounding box center [54, 175] width 10 height 10
type input "southern"
click at [394, 28] on button "Link Orders" at bounding box center [399, 29] width 31 height 8
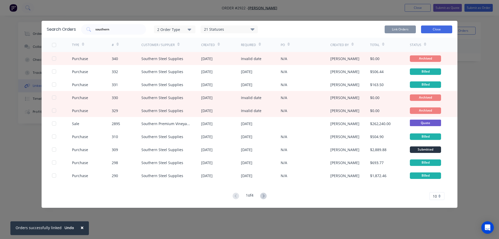
click at [432, 26] on button "Close" at bounding box center [436, 29] width 31 height 8
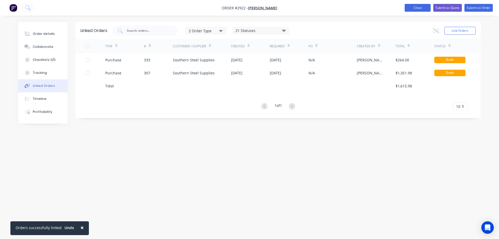
click at [413, 7] on button "Close" at bounding box center [417, 8] width 26 height 8
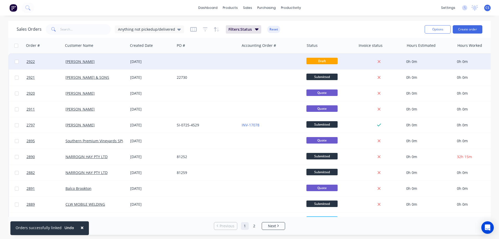
click at [154, 65] on div "03 Sep 2025" at bounding box center [151, 62] width 47 height 16
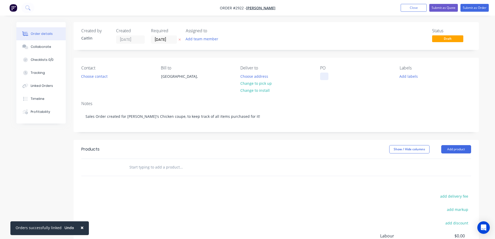
click at [325, 78] on div at bounding box center [324, 76] width 8 height 8
click at [165, 164] on input "text" at bounding box center [181, 167] width 104 height 10
type input "Materials for Chicken Coupe:"
click at [182, 143] on header "Products Show / Hide columns Add product" at bounding box center [275, 149] width 405 height 19
click at [475, 8] on button "Submit as Order" at bounding box center [474, 8] width 28 height 8
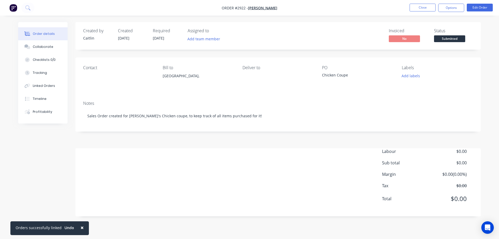
click at [448, 38] on span "Submitted" at bounding box center [449, 38] width 31 height 6
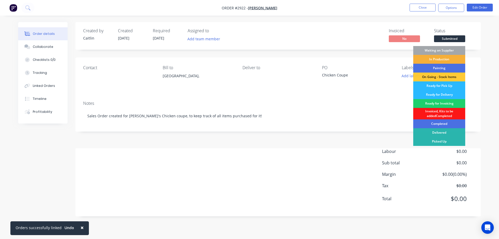
click at [456, 52] on div "Waiting on Supplier" at bounding box center [439, 50] width 52 height 9
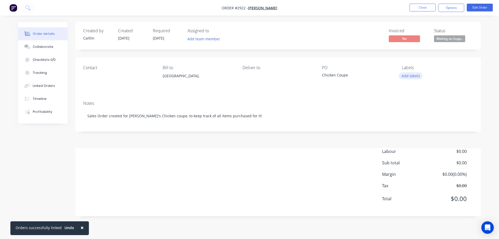
click at [405, 74] on button "Add labels" at bounding box center [410, 75] width 24 height 7
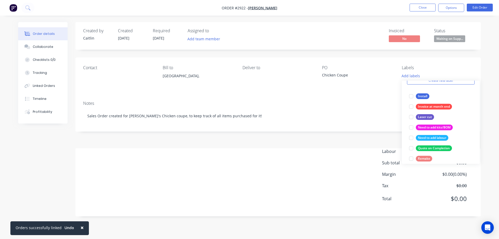
scroll to position [52, 0]
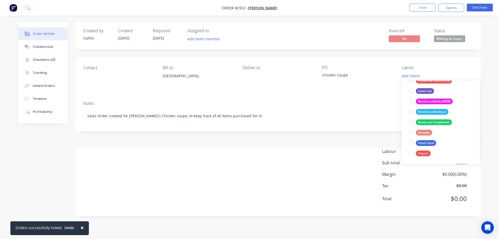
click at [488, 84] on div "Order details Collaborate Checklists 0/0 Tracking Linked Orders Timeline Profit…" at bounding box center [249, 119] width 499 height 239
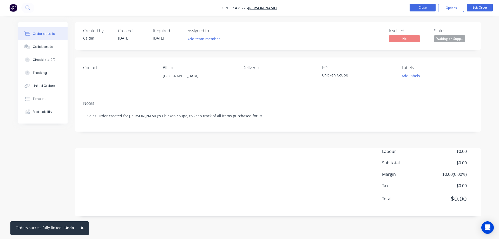
click at [424, 5] on button "Close" at bounding box center [422, 8] width 26 height 8
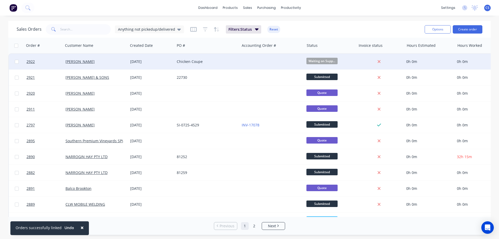
click at [218, 64] on div "Chicken Coupe" at bounding box center [206, 61] width 58 height 5
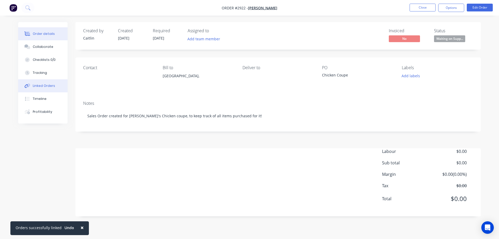
click at [53, 85] on div "Linked Orders" at bounding box center [44, 85] width 22 height 5
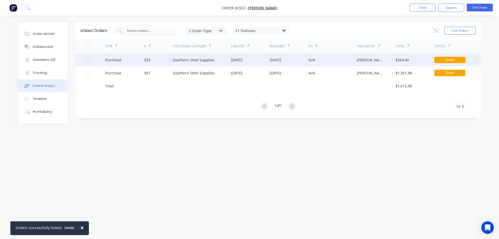
click at [123, 61] on div "Purchase" at bounding box center [124, 59] width 39 height 13
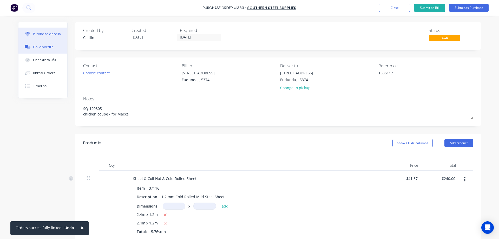
drag, startPoint x: 39, startPoint y: 70, endPoint x: 40, endPoint y: 49, distance: 21.6
click at [39, 70] on button "Linked Orders" at bounding box center [42, 72] width 49 height 13
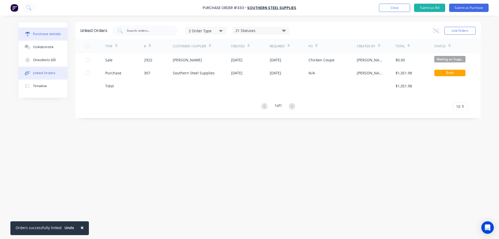
click at [42, 36] on div "Purchase details" at bounding box center [47, 34] width 28 height 5
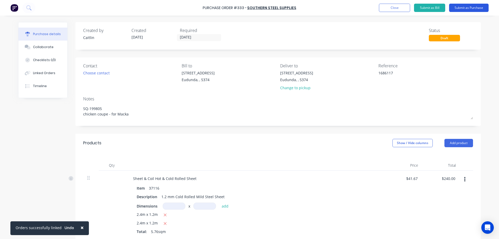
click at [467, 10] on button "Submit as Purchase" at bounding box center [468, 8] width 39 height 8
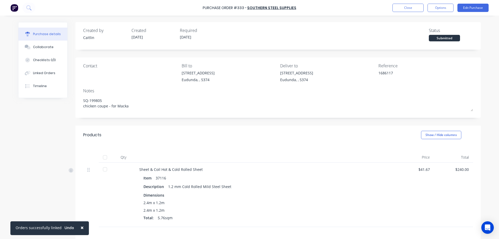
click at [102, 168] on div at bounding box center [105, 169] width 10 height 10
click at [438, 10] on button "Options" at bounding box center [440, 8] width 26 height 8
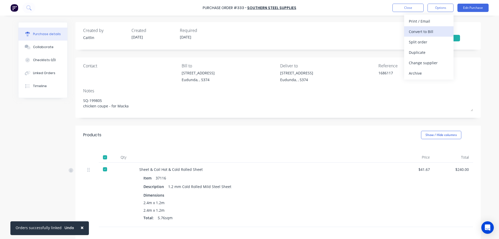
click at [435, 29] on div "Convert to Bill" at bounding box center [428, 32] width 40 height 8
type textarea "x"
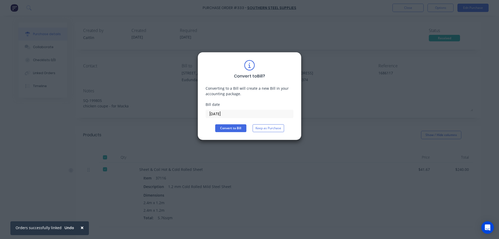
click at [234, 114] on input "03/09/25" at bounding box center [249, 114] width 87 height 8
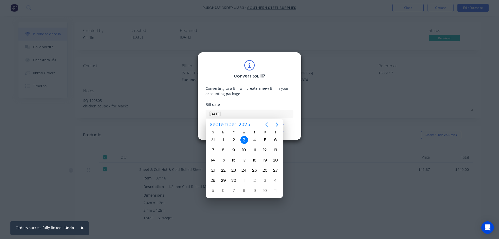
click at [266, 123] on icon "Previous page" at bounding box center [266, 124] width 6 height 6
click at [262, 179] on div "29" at bounding box center [265, 180] width 8 height 8
type input "29/08/25"
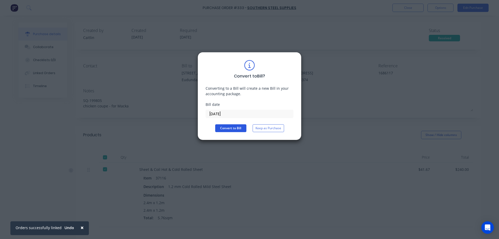
click at [237, 129] on button "Convert to Bill" at bounding box center [230, 128] width 31 height 8
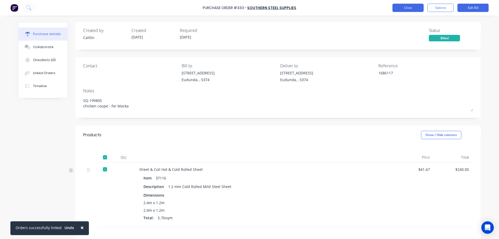
click at [410, 11] on button "Close" at bounding box center [407, 8] width 31 height 8
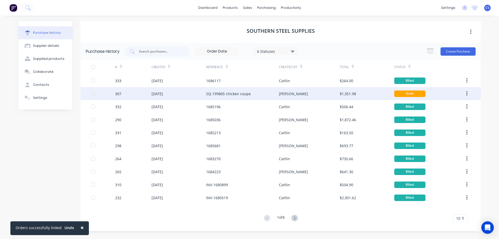
click at [274, 96] on div "SQ-199805 chicken coupe" at bounding box center [242, 93] width 73 height 13
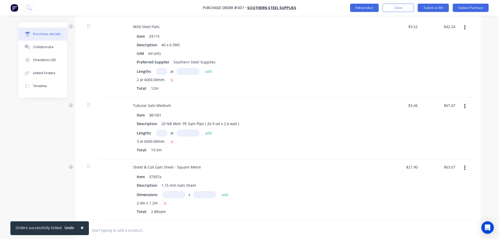
scroll to position [726, 0]
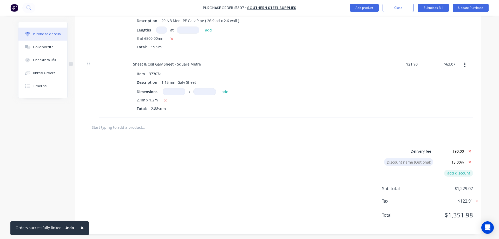
click at [463, 172] on button "add discount" at bounding box center [458, 173] width 29 height 7
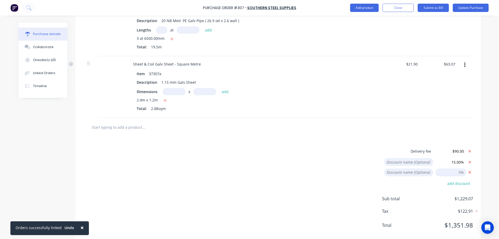
click at [469, 171] on icon at bounding box center [469, 172] width 6 height 6
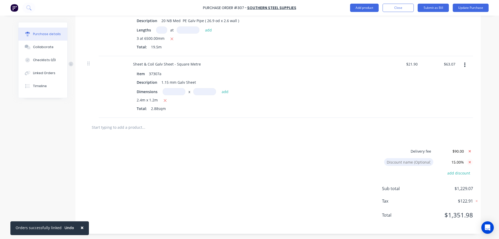
click at [469, 161] on icon at bounding box center [469, 162] width 6 height 6
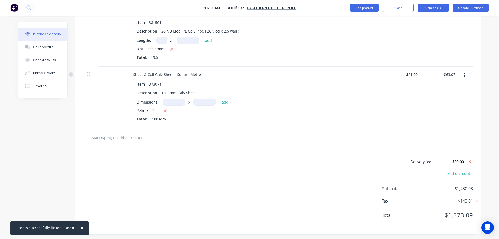
scroll to position [716, 0]
click at [456, 172] on button "add discount" at bounding box center [458, 173] width 29 height 7
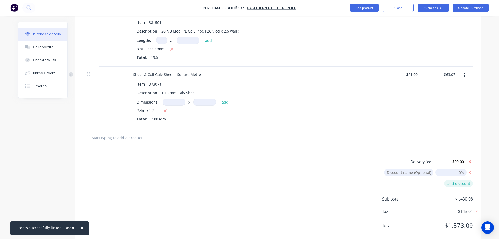
click at [456, 172] on input "26/08/25" at bounding box center [450, 172] width 31 height 8
drag, startPoint x: 471, startPoint y: 198, endPoint x: 452, endPoint y: 200, distance: 18.6
click at [452, 200] on div "Delivery fee $90.00 Discount name (Optional) add discount Sub total $1,430.08 T…" at bounding box center [277, 195] width 405 height 97
copy span "$1,430.08"
type textarea "x"
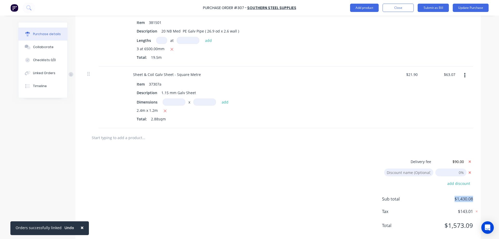
click at [452, 170] on input "26/08/25" at bounding box center [450, 172] width 31 height 8
type input "14.66"
type textarea "x"
type input "14.66%"
click at [480, 167] on div "× Orders successfully linked Undo Purchase Order #307 - Southern Steel Supplies…" at bounding box center [249, 119] width 499 height 239
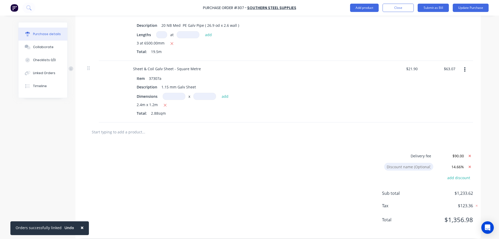
scroll to position [726, 0]
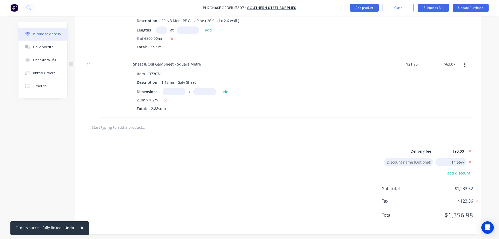
type textarea "x"
drag, startPoint x: 462, startPoint y: 164, endPoint x: 451, endPoint y: 165, distance: 11.0
click at [451, 165] on input "14.66%" at bounding box center [450, 162] width 31 height 8
type input "1"
click at [483, 168] on div "× Orders successfully linked Undo Purchase Order #307 - Southern Steel Supplies…" at bounding box center [249, 119] width 499 height 239
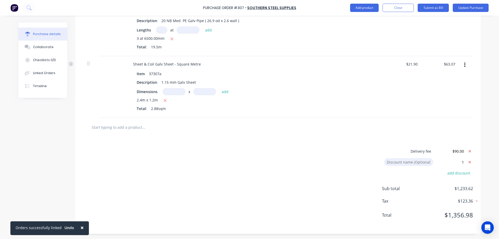
type textarea "x"
type input "1.00%"
click at [456, 162] on input "1.00%" at bounding box center [450, 162] width 31 height 8
click at [476, 158] on div "Delivery fee $90.00 Discount name (Optional) 1.00% add discount Sub total $1,41…" at bounding box center [277, 185] width 405 height 97
type textarea "x"
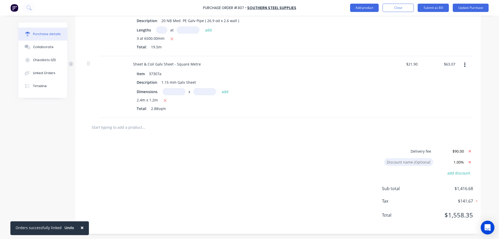
click at [488, 229] on icon "Open Intercom Messenger" at bounding box center [487, 227] width 6 height 7
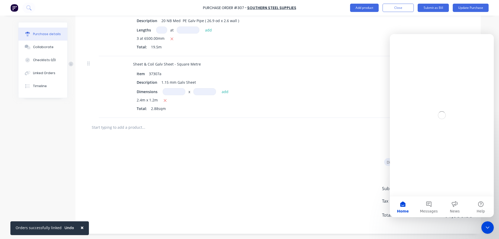
scroll to position [0, 0]
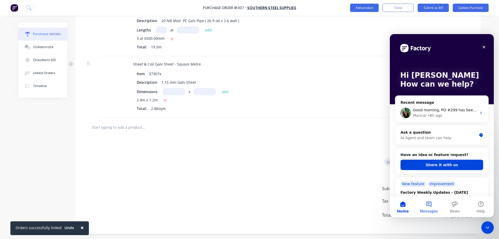
click at [422, 208] on button "Messages" at bounding box center [428, 206] width 26 height 21
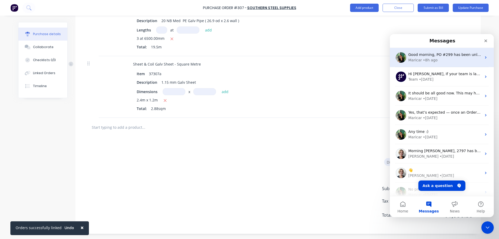
click at [454, 56] on span "Good morning, PO #299 has been unlinked." at bounding box center [448, 54] width 80 height 4
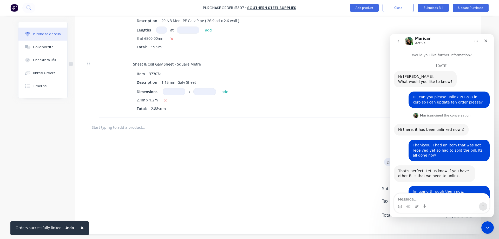
scroll to position [78, 0]
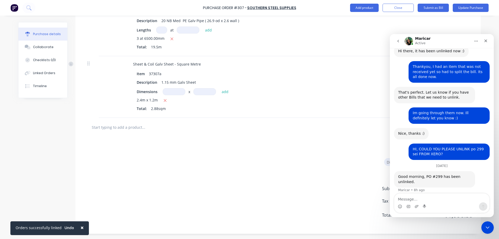
click at [413, 199] on textarea "Message…" at bounding box center [441, 197] width 95 height 9
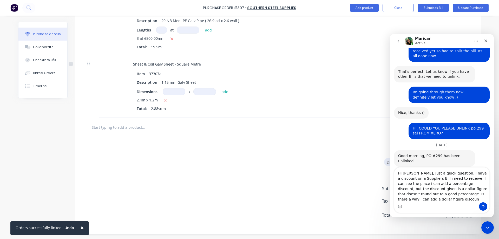
scroll to position [104, 0]
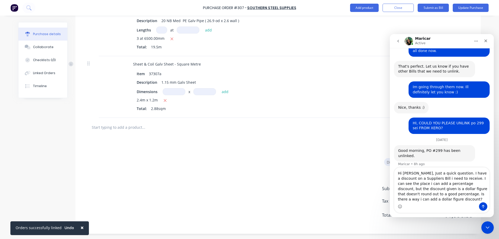
click at [434, 179] on textarea "Hi Maricar, Just a quick question. I have a discount on a Suppliers Bill i need…" at bounding box center [441, 184] width 95 height 35
click at [428, 199] on textarea "Hi Maricar, Just a quick question. I have a discount on a Suppliers Bill i need…" at bounding box center [441, 182] width 95 height 40
click at [456, 199] on textarea "Hi Maricar, Just a quick question. I have a discount on a Suppliers Bill i need…" at bounding box center [441, 182] width 95 height 40
type textarea "Hi Maricar, Just a quick question. I have a discount on a Suppliers Bill i need…"
drag, startPoint x: 454, startPoint y: 42, endPoint x: 470, endPoint y: 41, distance: 16.4
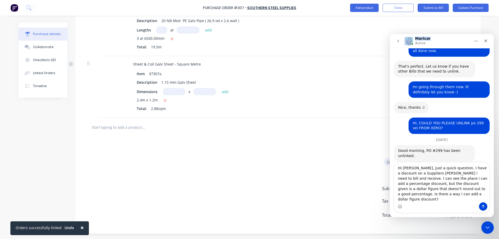
click html "Maricar Active Would you like further information? September 2 Hi Caitlin. What…"
click at [474, 39] on icon "Home" at bounding box center [476, 41] width 4 height 4
click at [454, 50] on div "Expand window" at bounding box center [458, 54] width 51 height 11
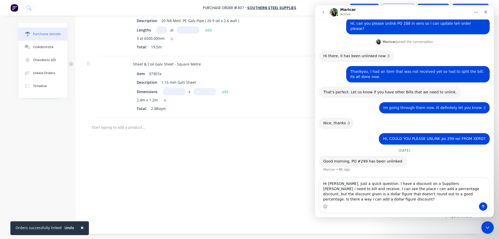
scroll to position [35, 0]
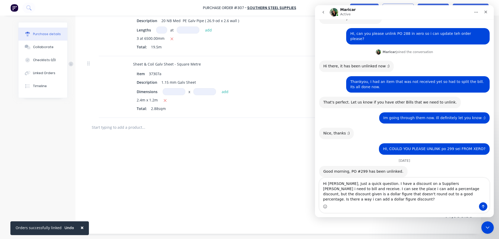
drag, startPoint x: 421, startPoint y: 12, endPoint x: 370, endPoint y: 14, distance: 50.9
click at [370, 14] on div "Maricar Active" at bounding box center [400, 12] width 141 height 9
click at [484, 229] on icon "Close Intercom Messenger" at bounding box center [486, 226] width 6 height 6
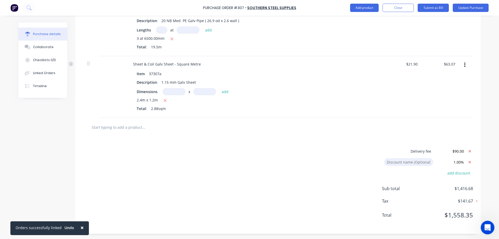
click at [484, 229] on div "Open Intercom Messenger" at bounding box center [486, 226] width 17 height 17
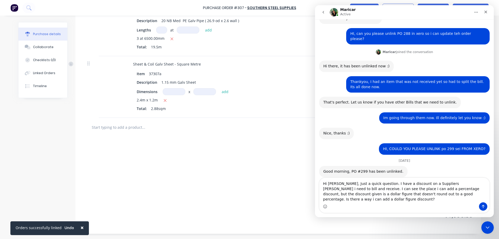
drag, startPoint x: 328, startPoint y: 193, endPoint x: 344, endPoint y: 194, distance: 15.6
click at [344, 194] on textarea "Hi Maricar, Just a quick question. I have a discount on a Suppliers Bill i need…" at bounding box center [404, 190] width 170 height 24
click at [450, 199] on textarea "Hi Maricar, Just a quick question. I have a discount on a Suppliers Bill i need…" at bounding box center [404, 190] width 170 height 24
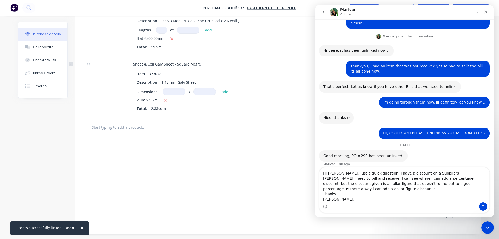
scroll to position [55, 0]
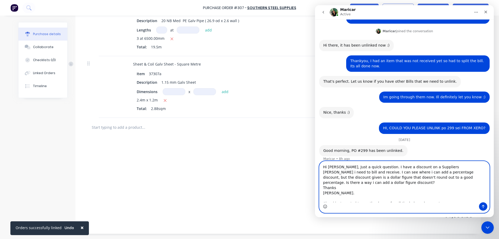
click at [326, 208] on icon "Emoji picker" at bounding box center [325, 206] width 4 height 4
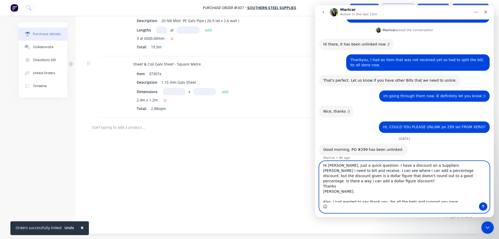
scroll to position [0, 0]
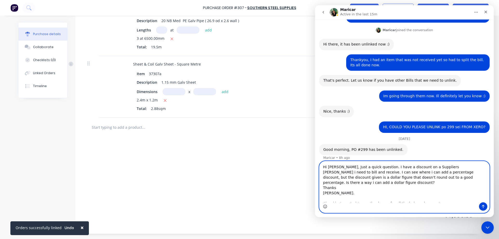
click at [392, 172] on textarea "Hi Maricar, Just a quick question. I have a discount on a Suppliers Bill i need…" at bounding box center [404, 181] width 170 height 41
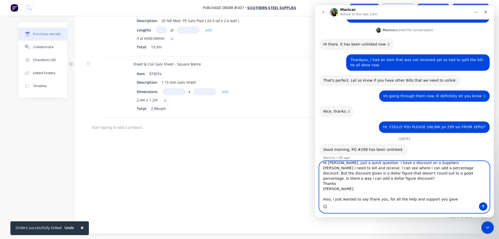
type textarea "Hi Maricar, Just a quick question. I have a discount on a Suppliers Bill i need…"
click at [481, 207] on icon "Send a message…" at bounding box center [483, 206] width 4 height 4
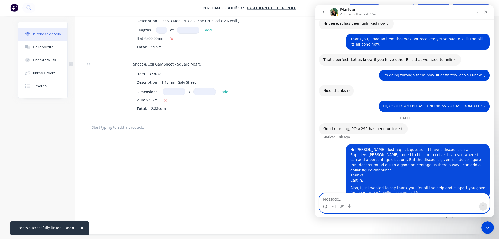
scroll to position [78, 0]
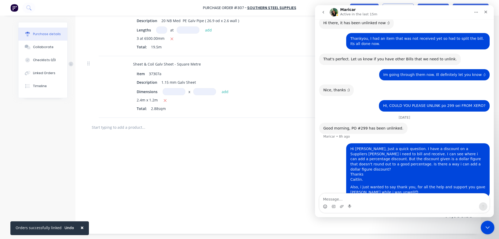
click at [484, 224] on icon "Close Intercom Messenger" at bounding box center [486, 226] width 6 height 6
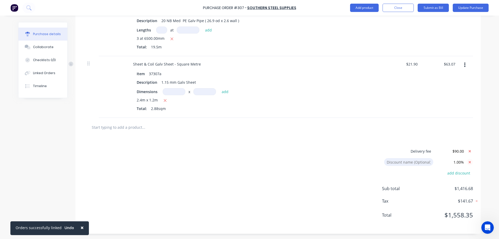
click at [469, 163] on icon at bounding box center [469, 162] width 6 height 6
type textarea "x"
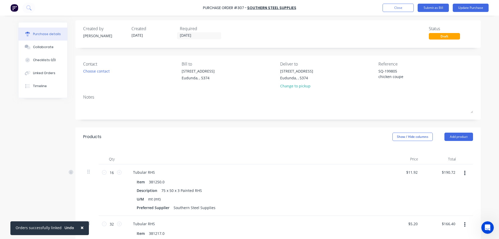
scroll to position [0, 0]
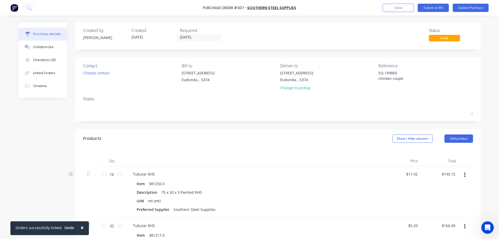
drag, startPoint x: 401, startPoint y: 79, endPoint x: 368, endPoint y: 72, distance: 33.1
click at [368, 72] on div "Contact Choose contact Bill to 41 South Terrace Eudunda, , 5374 Deliver to 41 S…" at bounding box center [278, 78] width 390 height 30
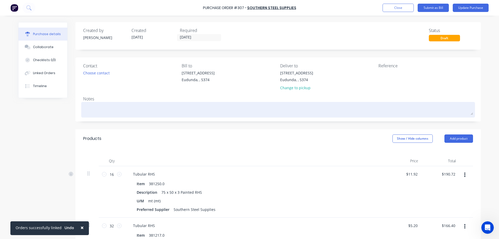
click at [109, 109] on textarea at bounding box center [278, 109] width 390 height 12
type textarea "x"
paste textarea "SQ-199805 chicken coupe"
type textarea "x"
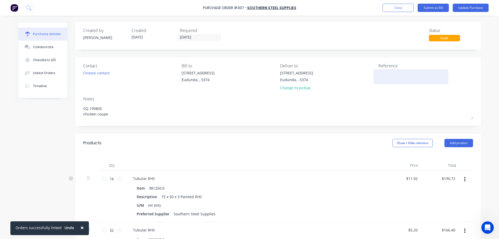
type textarea "SQ-199805 chicken coupe"
click at [391, 73] on textarea at bounding box center [410, 76] width 65 height 12
type textarea "x"
type textarea "SQ-199805 chicken coupe"
type textarea "168598"
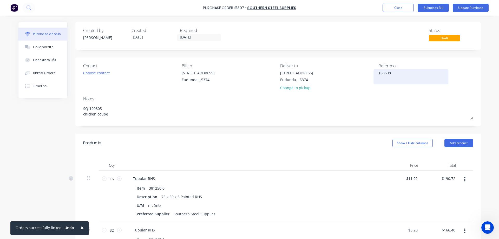
type textarea "x"
type textarea "1685980"
click at [386, 101] on div "Notes" at bounding box center [278, 99] width 390 height 6
type textarea "x"
type textarea "1685980"
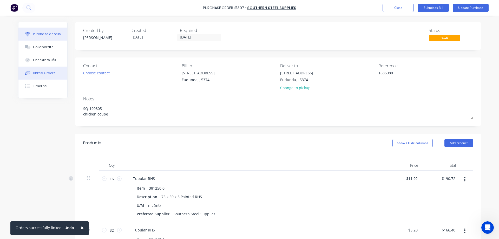
click at [55, 74] on button "Linked Orders" at bounding box center [42, 72] width 49 height 13
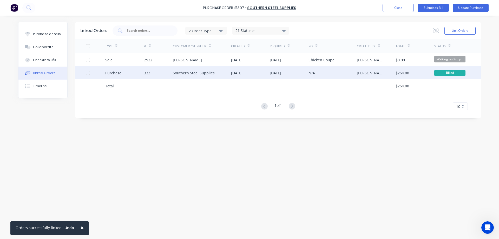
click at [449, 72] on div "Billed" at bounding box center [449, 73] width 31 height 6
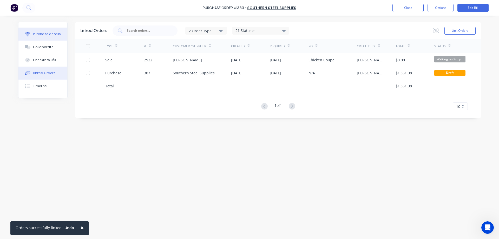
click at [49, 30] on button "Purchase details" at bounding box center [42, 34] width 49 height 13
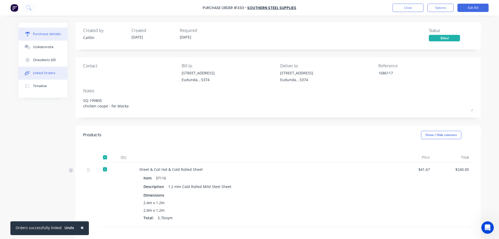
click at [37, 69] on button "Linked Orders" at bounding box center [42, 72] width 49 height 13
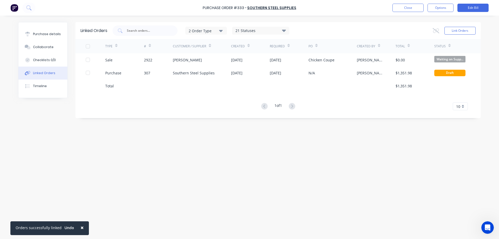
click at [359, 70] on div "Simon Schutz" at bounding box center [371, 72] width 28 height 5
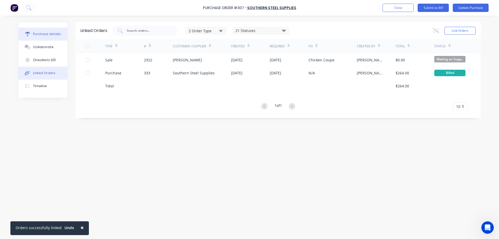
click at [39, 35] on div "Purchase details" at bounding box center [47, 34] width 28 height 5
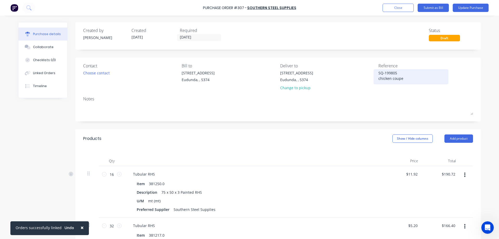
drag, startPoint x: 406, startPoint y: 78, endPoint x: 373, endPoint y: 71, distance: 34.2
click at [378, 71] on div "SQ-199805 chicken coupe" at bounding box center [410, 76] width 65 height 13
drag, startPoint x: 408, startPoint y: 79, endPoint x: 375, endPoint y: 71, distance: 33.4
click at [378, 71] on div "SQ-199805 chicken coupe" at bounding box center [410, 76] width 65 height 13
type textarea "x"
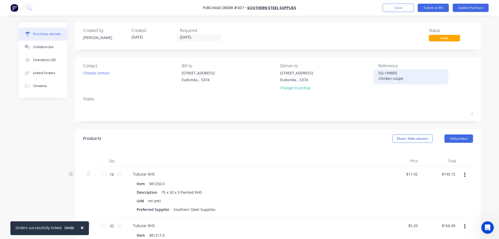
drag, startPoint x: 406, startPoint y: 80, endPoint x: 377, endPoint y: 74, distance: 29.7
click at [378, 74] on textarea "SQ-199805 chicken coupe" at bounding box center [410, 76] width 65 height 12
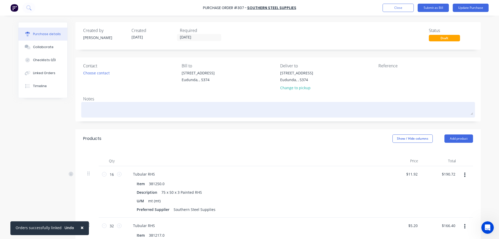
click at [125, 105] on textarea at bounding box center [278, 109] width 390 height 12
type textarea "x"
paste textarea "SQ-199805 chicken coupe"
type textarea "x"
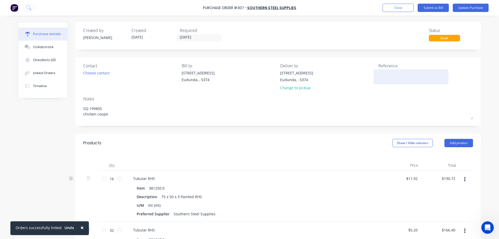
type textarea "SQ-199805 chicken coupe"
click at [397, 72] on textarea at bounding box center [410, 76] width 65 height 12
type textarea "x"
type textarea "SQ-199805 chicken coupe"
type textarea "1685980"
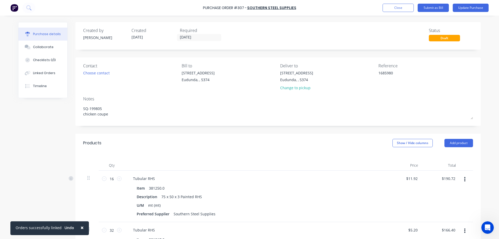
click at [466, 77] on div "1685980" at bounding box center [425, 76] width 95 height 13
type textarea "x"
type textarea "1685980"
click at [460, 82] on div "1685980" at bounding box center [425, 76] width 95 height 13
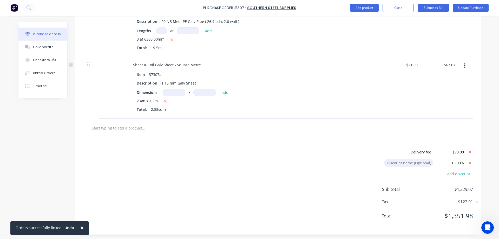
scroll to position [730, 0]
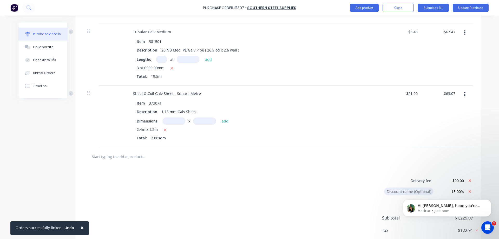
scroll to position [129, 0]
type textarea "x"
click at [446, 208] on p "Maricar • 1m ago" at bounding box center [450, 210] width 67 height 5
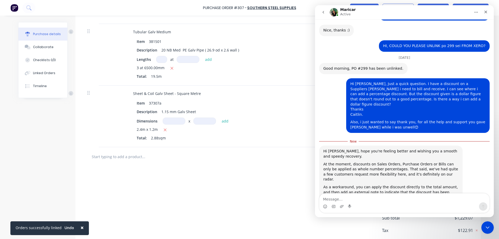
scroll to position [137, 0]
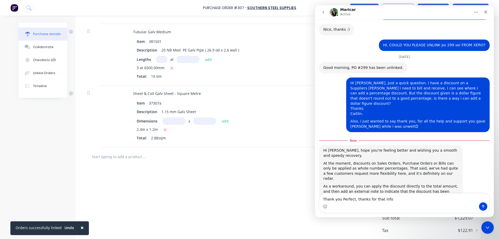
click at [325, 209] on div "Intercom messenger" at bounding box center [325, 206] width 4 height 8
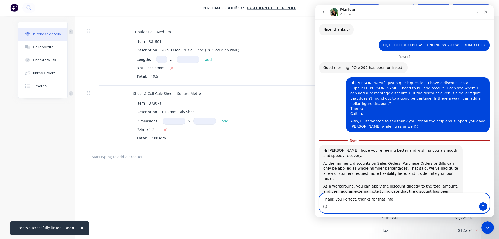
click at [324, 206] on icon "Emoji picker" at bounding box center [325, 206] width 4 height 4
click at [341, 197] on textarea "Thank you Perfect, thanks for that info" at bounding box center [404, 197] width 170 height 9
click at [339, 197] on textarea "Thank you Perfect, thanks for that info" at bounding box center [404, 197] width 170 height 9
click at [388, 197] on textarea "Thank you Perfect, thanks for that info" at bounding box center [404, 197] width 170 height 9
click at [340, 199] on textarea "Thank you Perfect, thanks for that info" at bounding box center [404, 197] width 170 height 9
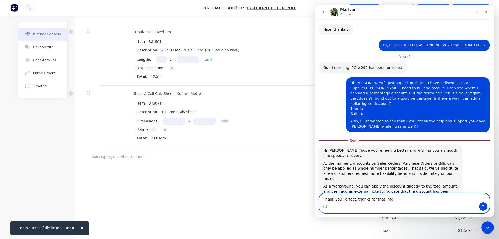
click at [324, 207] on circle "Emoji picker" at bounding box center [324, 205] width 3 height 3
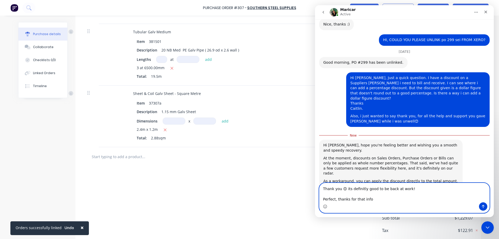
scroll to position [148, 0]
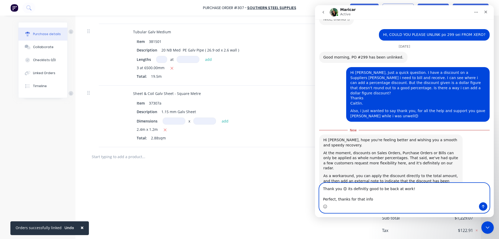
click at [368, 199] on textarea "Thank you 😊 its definitly good to be back at work! Perfect, thanks for that info" at bounding box center [404, 192] width 170 height 19
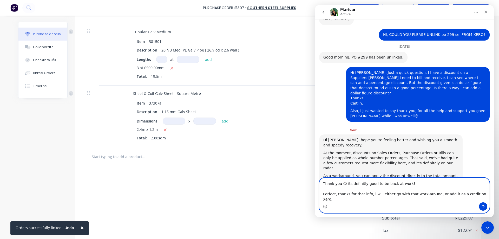
click at [359, 187] on textarea "Thank you 😊 its definitly good to be back at work! Perfect, thanks for that inf…" at bounding box center [404, 190] width 170 height 24
type textarea "Thank you 😊 its definitely good to be back at work! Perfect, thanks for that in…"
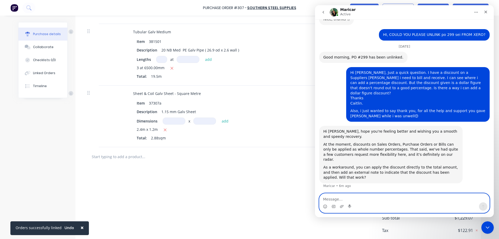
scroll to position [157, 0]
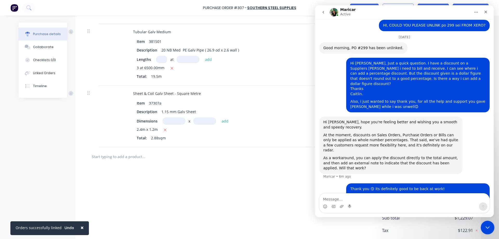
click at [490, 225] on div "Close Intercom Messenger" at bounding box center [486, 226] width 12 height 12
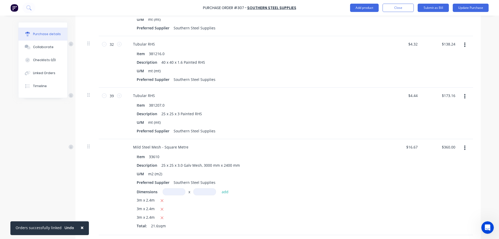
scroll to position [55, 0]
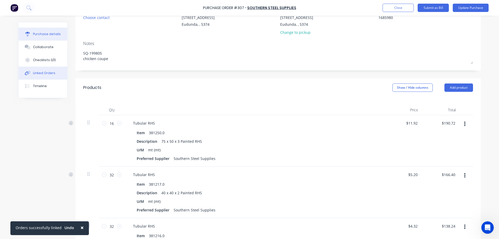
click at [49, 72] on div "Linked Orders" at bounding box center [44, 73] width 22 height 5
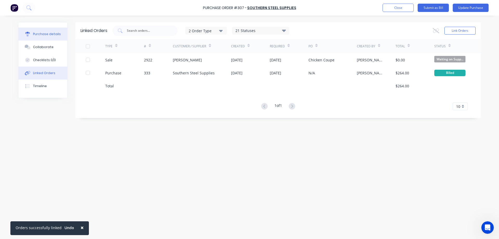
click at [51, 32] on div "Purchase details" at bounding box center [47, 34] width 28 height 5
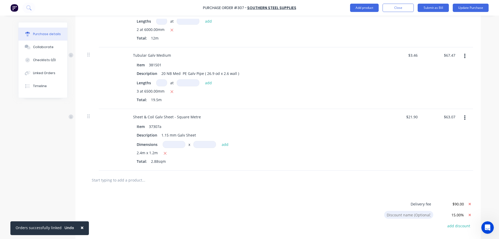
scroll to position [730, 0]
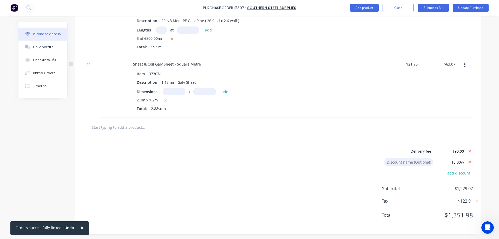
click at [468, 161] on icon at bounding box center [469, 162] width 2 height 2
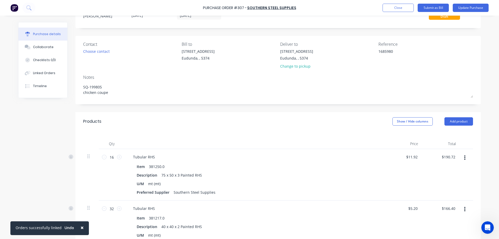
scroll to position [0, 0]
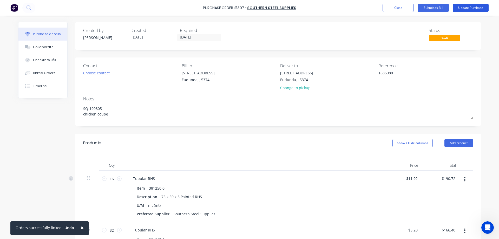
click at [477, 7] on button "Update Purchase" at bounding box center [470, 8] width 36 height 8
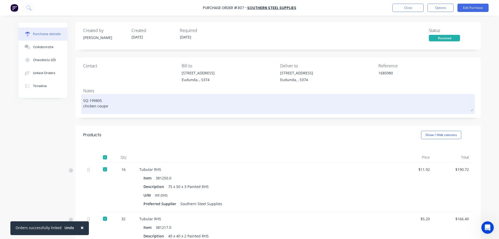
click at [132, 103] on textarea "SQ-199805 chicken coupe" at bounding box center [278, 103] width 390 height 16
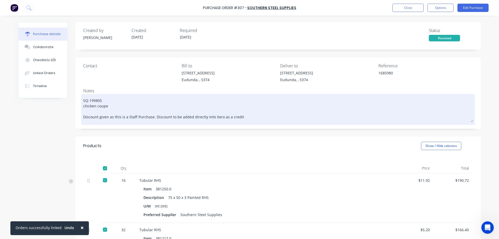
click at [107, 116] on textarea "SQ-199805 chicken coupe Discount given as this is a Staff Purchase. Discount to…" at bounding box center [278, 108] width 390 height 27
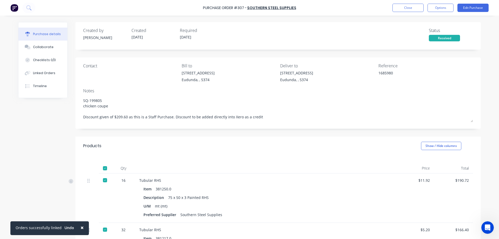
type textarea "SQ-199805 chicken coupe Discount given of $209.60 as this is a Staff Purchase. …"
click at [494, 79] on div "× Orders successfully linked Undo Purchase Order #307 - Southern Steel Supplies…" at bounding box center [249, 119] width 499 height 239
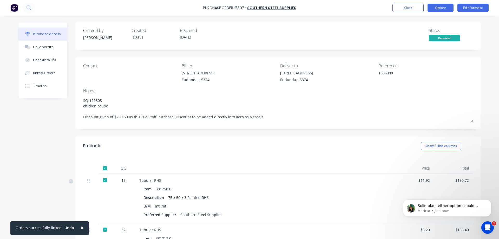
click at [443, 8] on button "Options" at bounding box center [440, 8] width 26 height 8
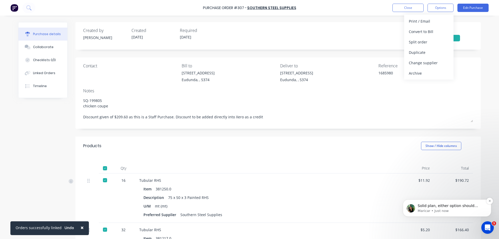
click at [447, 206] on p "Solid plan, either option should works fine :)" at bounding box center [450, 205] width 67 height 5
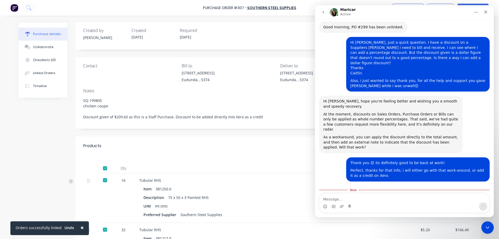
scroll to position [181, 0]
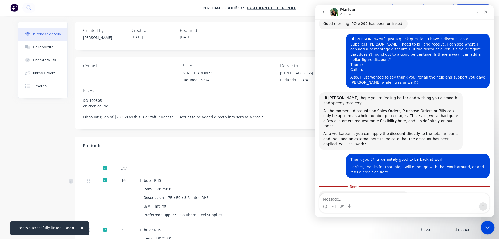
click at [486, 225] on icon "Close Intercom Messenger" at bounding box center [486, 226] width 6 height 6
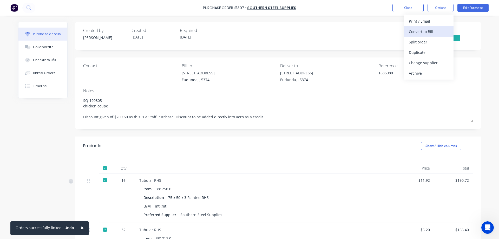
click at [428, 32] on div "Convert to Bill" at bounding box center [428, 32] width 40 height 8
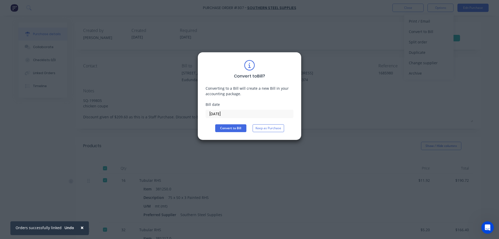
click at [232, 115] on input "03/09/25" at bounding box center [249, 114] width 87 height 8
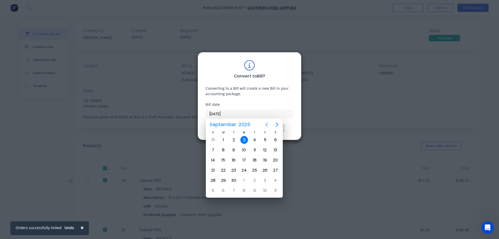
click at [265, 124] on icon "Previous page" at bounding box center [266, 124] width 6 height 6
click at [252, 182] on div "28" at bounding box center [255, 180] width 8 height 8
type input "28/08/25"
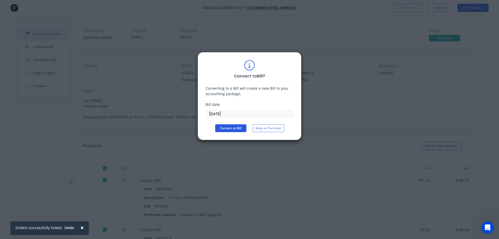
click at [220, 127] on button "Convert to Bill" at bounding box center [230, 128] width 31 height 8
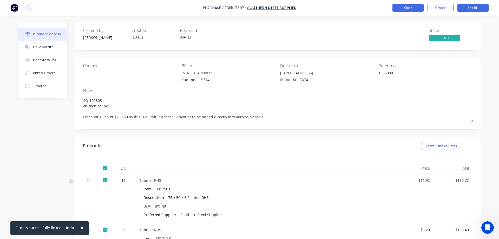
click at [404, 8] on button "Close" at bounding box center [407, 8] width 31 height 8
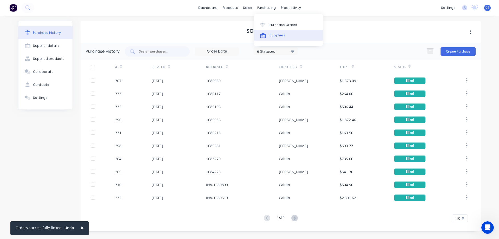
click at [274, 36] on div "Suppliers" at bounding box center [277, 35] width 16 height 5
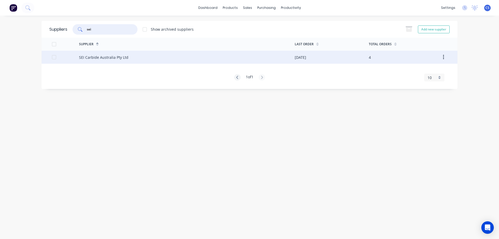
type input "sei"
click at [121, 56] on div "SEI Carbide Australia Pty Ltd" at bounding box center [103, 57] width 49 height 5
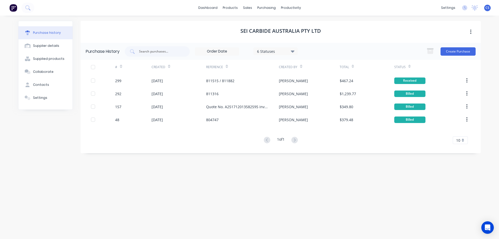
click at [487, 137] on div "dashboard products sales purchasing productivity dashboard products Product Cat…" at bounding box center [249, 119] width 499 height 239
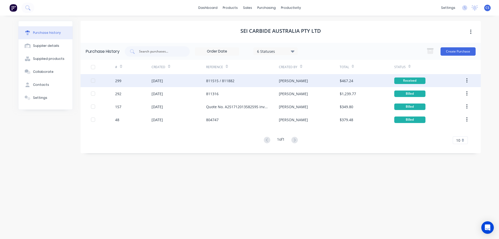
click at [264, 86] on div "811515 / 811882" at bounding box center [242, 80] width 73 height 13
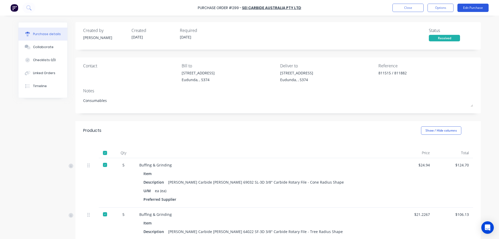
click at [469, 6] on button "Edit Purchase" at bounding box center [472, 8] width 31 height 8
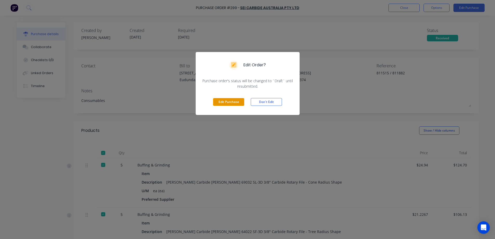
click at [229, 100] on button "Edit Purchase" at bounding box center [228, 102] width 31 height 8
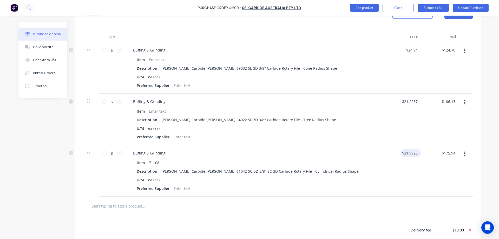
scroll to position [130, 0]
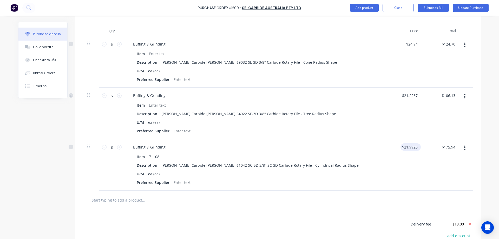
type textarea "x"
click at [414, 147] on input "21.9925" at bounding box center [410, 147] width 16 height 8
type input "21.99"
type textarea "x"
type input "21.99"
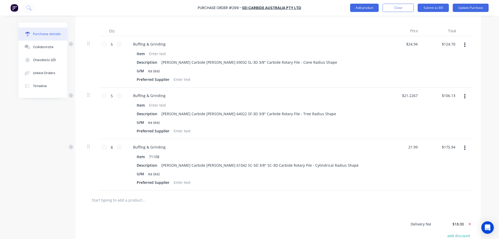
click at [491, 142] on div "Purchase Order #299 - SEI Carbide Australia Pty Ltd Add product Close Submit as…" at bounding box center [249, 119] width 499 height 239
type textarea "x"
type input "$21.99"
type input "$175.92"
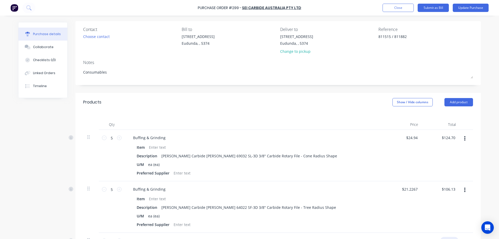
scroll to position [0, 0]
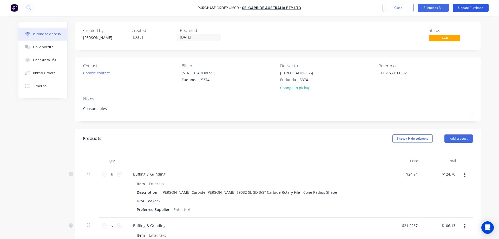
click at [464, 10] on button "Update Purchase" at bounding box center [470, 8] width 36 height 8
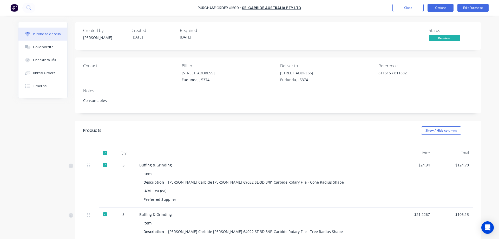
click at [449, 5] on button "Options" at bounding box center [440, 8] width 26 height 8
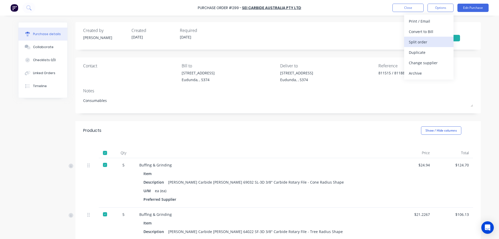
click at [430, 44] on div "Split order" at bounding box center [428, 42] width 40 height 8
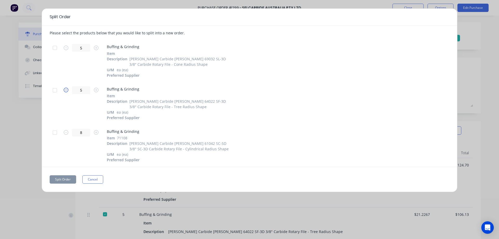
click at [68, 90] on icon "button" at bounding box center [66, 90] width 5 height 5
type textarea "x"
type input "4"
click at [68, 90] on icon "button" at bounding box center [66, 90] width 5 height 5
type textarea "x"
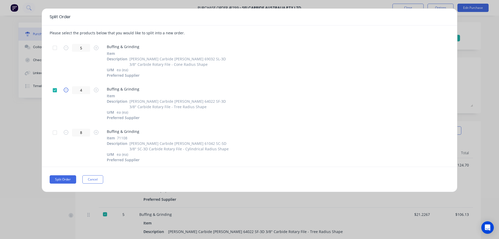
type input "3"
click at [68, 90] on icon "button" at bounding box center [66, 90] width 5 height 5
type textarea "x"
type input "2"
click at [66, 131] on icon "button" at bounding box center [66, 132] width 5 height 5
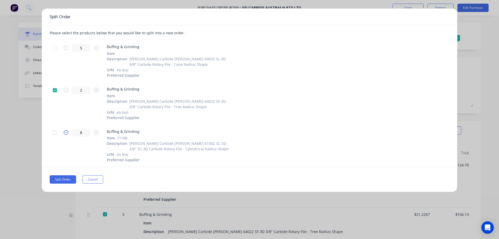
type textarea "x"
type input "7"
click at [55, 49] on div at bounding box center [55, 48] width 10 height 10
click at [70, 179] on button "Split Order" at bounding box center [63, 179] width 26 height 8
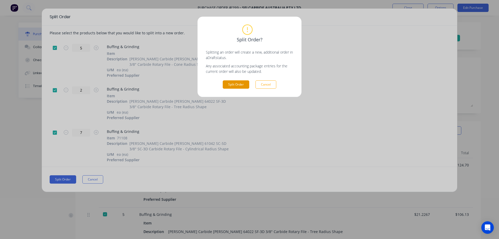
click at [237, 86] on button "Split Order" at bounding box center [236, 84] width 26 height 8
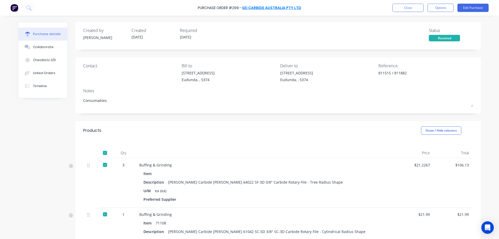
click at [258, 9] on link "SEI Carbide Australia Pty Ltd" at bounding box center [271, 7] width 59 height 5
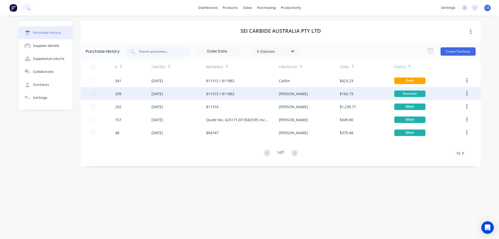
click at [238, 93] on div "811515 / 811882" at bounding box center [242, 93] width 73 height 13
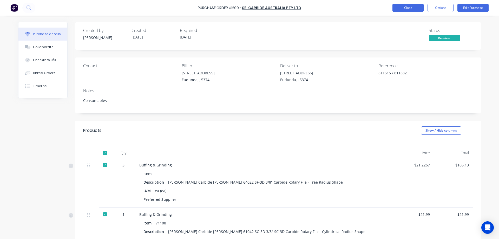
click at [410, 7] on button "Close" at bounding box center [407, 8] width 31 height 8
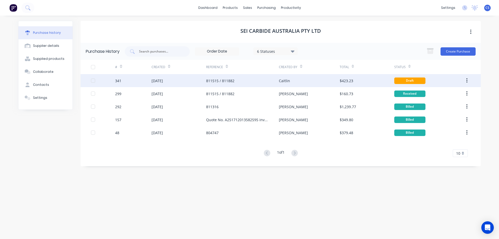
click at [318, 84] on div "Caitlin" at bounding box center [309, 80] width 61 height 13
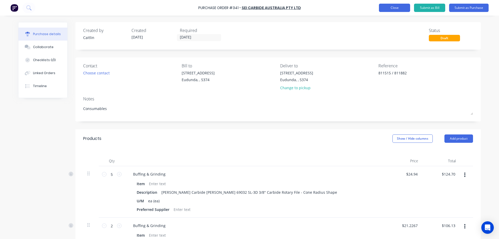
click at [396, 11] on button "Close" at bounding box center [394, 8] width 31 height 8
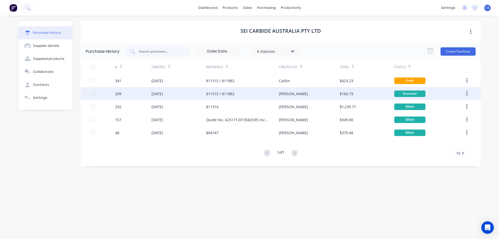
click at [312, 94] on div "Joel" at bounding box center [309, 93] width 61 height 13
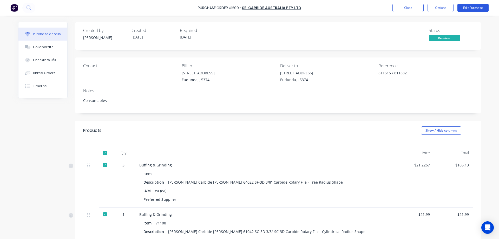
click at [470, 5] on button "Edit Purchase" at bounding box center [472, 8] width 31 height 8
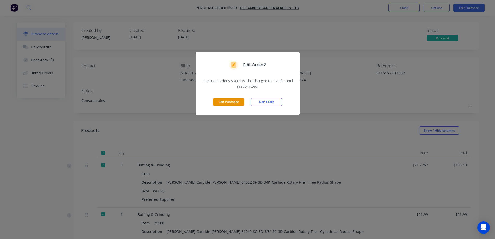
click at [234, 105] on button "Edit Purchase" at bounding box center [228, 102] width 31 height 8
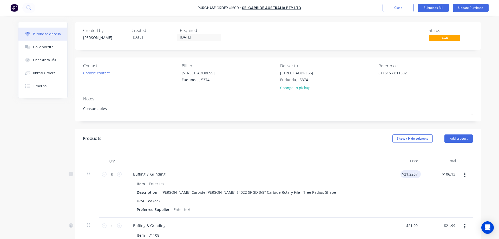
type textarea "x"
type input "21.2267"
click at [407, 173] on input "21.2267" at bounding box center [409, 174] width 18 height 8
type textarea "x"
type input "$21.2267"
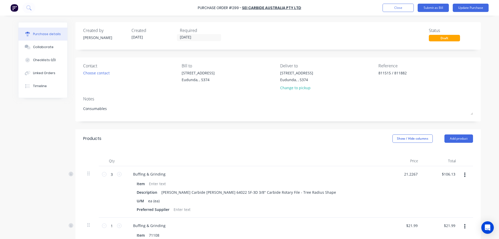
type input "63.68"
click at [488, 161] on div "Purchase Order #299 - SEI Carbide Australia Pty Ltd Add product Close Submit as…" at bounding box center [249, 119] width 499 height 239
type textarea "x"
type input "$63.68"
drag, startPoint x: 417, startPoint y: 75, endPoint x: 388, endPoint y: 81, distance: 30.1
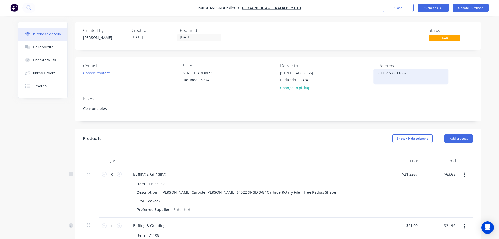
click at [388, 80] on textarea "811515 / 811882" at bounding box center [410, 76] width 65 height 12
type textarea "x"
type textarea "811515"
click at [483, 103] on div "Purchase details Collaborate Checklists 0/0 Linked Orders Timeline Created by J…" at bounding box center [249, 111] width 473 height 213
type textarea "x"
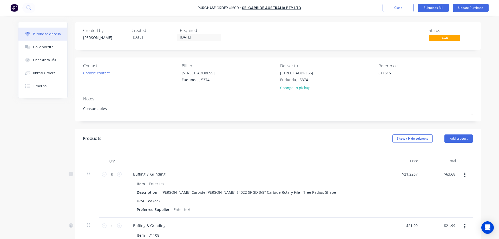
type textarea "811515"
click at [57, 72] on button "Linked Orders" at bounding box center [42, 72] width 49 height 13
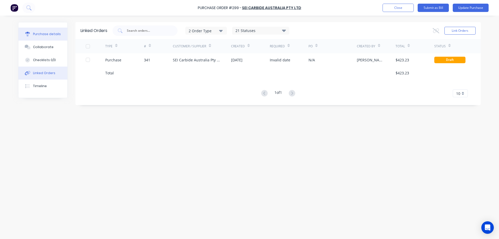
click at [40, 31] on button "Purchase details" at bounding box center [42, 34] width 49 height 13
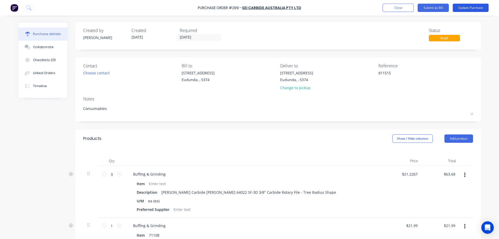
click at [468, 9] on button "Update Purchase" at bounding box center [470, 8] width 36 height 8
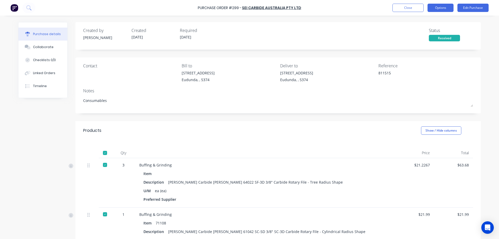
click at [437, 6] on button "Options" at bounding box center [440, 8] width 26 height 8
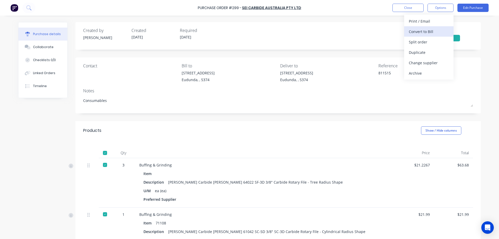
click at [432, 31] on div "Convert to Bill" at bounding box center [428, 32] width 40 height 8
type textarea "x"
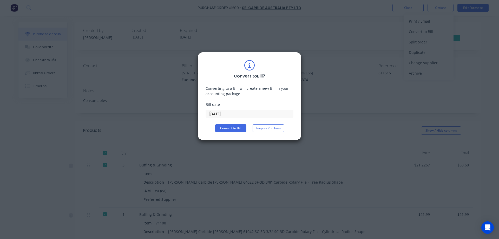
click at [231, 115] on input "03/09/25" at bounding box center [249, 114] width 87 height 8
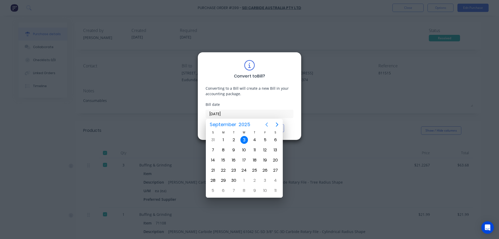
click at [266, 125] on icon "Previous page" at bounding box center [266, 124] width 2 height 4
click at [256, 169] on div "21" at bounding box center [255, 170] width 8 height 8
type input "21/08/25"
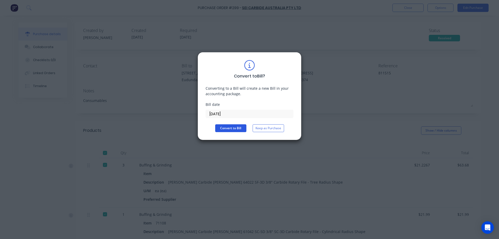
click at [227, 128] on button "Convert to Bill" at bounding box center [230, 128] width 31 height 8
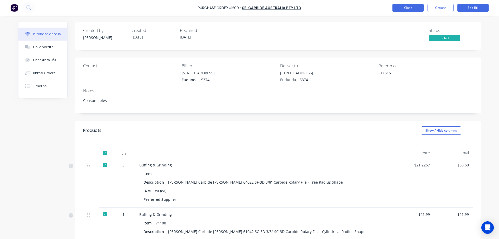
click at [404, 6] on button "Close" at bounding box center [407, 8] width 31 height 8
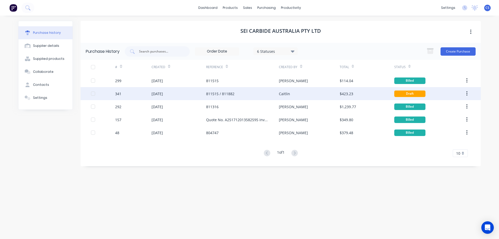
click at [288, 96] on div "Caitlin" at bounding box center [284, 93] width 11 height 5
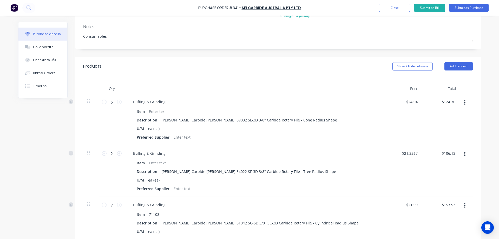
scroll to position [78, 0]
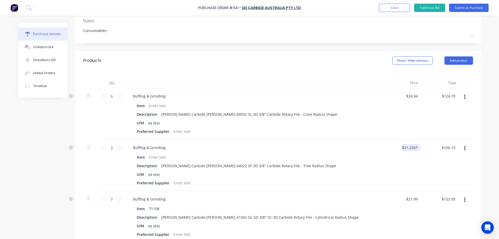
type textarea "x"
type input "21.2267"
click at [412, 148] on input "21.2267" at bounding box center [410, 148] width 16 height 8
type input "42.45"
type textarea "x"
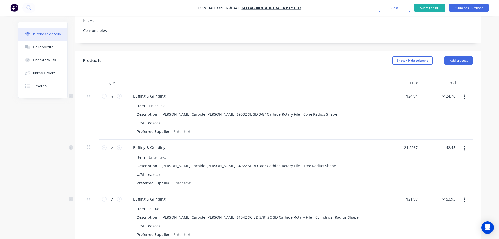
type input "$21.2267"
click at [484, 149] on div "Purchase Order #341 - SEI Carbide Australia Pty Ltd Add product Close Submit as…" at bounding box center [249, 119] width 499 height 239
type textarea "x"
type input "$21.225"
type input "$42.45"
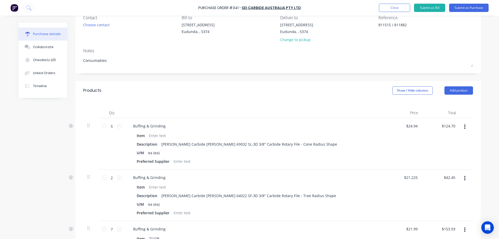
scroll to position [0, 0]
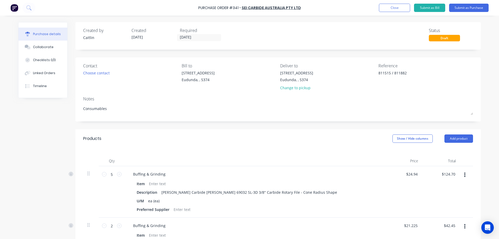
drag, startPoint x: 392, startPoint y: 73, endPoint x: 368, endPoint y: 76, distance: 23.8
click at [368, 76] on div "Contact Choose contact Bill to 41 South Terrace Eudunda, , 5374 Deliver to 41 S…" at bounding box center [278, 78] width 390 height 30
type textarea "811882"
click at [38, 76] on button "Linked Orders" at bounding box center [42, 72] width 49 height 13
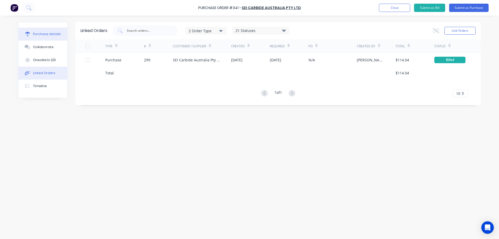
click at [36, 32] on div "Purchase details" at bounding box center [47, 34] width 28 height 5
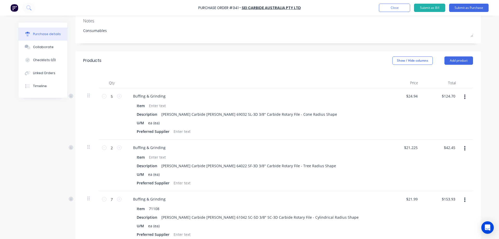
scroll to position [104, 0]
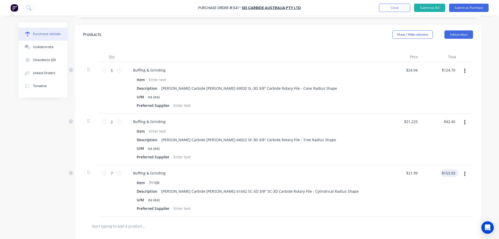
type textarea "x"
click at [452, 174] on input "153.93" at bounding box center [449, 173] width 14 height 8
type input "153.94"
type textarea "x"
type input "$21.9914"
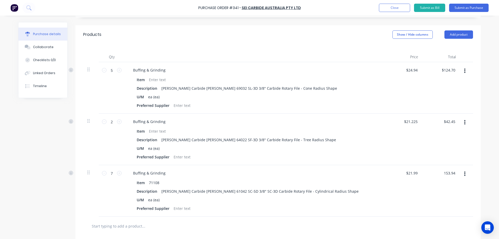
type input "$153.94"
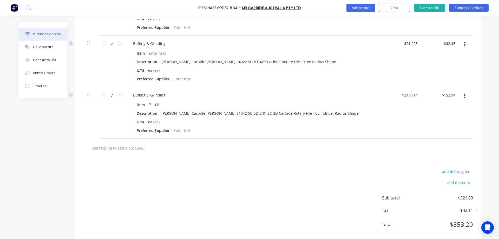
scroll to position [191, 0]
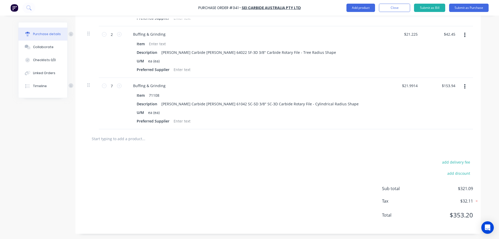
click at [483, 197] on div "Purchase Order #341 - SEI Carbide Australia Pty Ltd Add product Close Submit as…" at bounding box center [249, 119] width 499 height 239
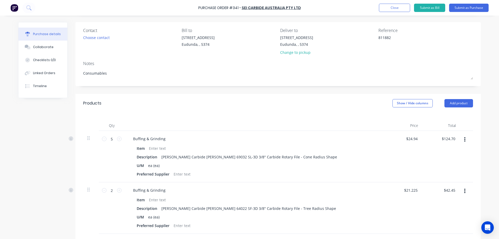
scroll to position [0, 0]
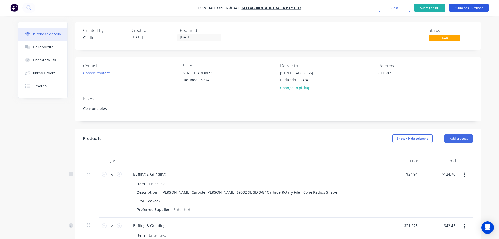
click at [466, 6] on button "Submit as Purchase" at bounding box center [468, 8] width 39 height 8
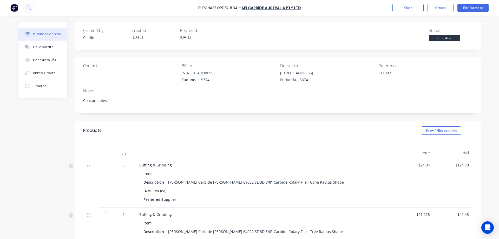
click at [103, 152] on div at bounding box center [105, 152] width 10 height 10
click at [440, 8] on button "Options" at bounding box center [440, 8] width 26 height 8
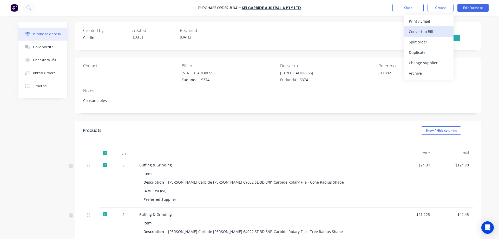
click at [435, 31] on div "Convert to Bill" at bounding box center [428, 32] width 40 height 8
type textarea "x"
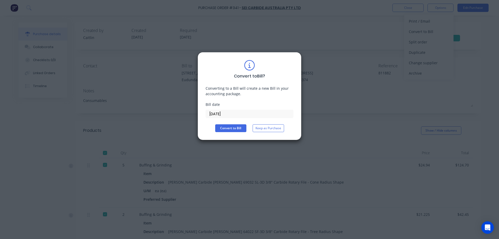
click at [249, 112] on input "03/09/25" at bounding box center [249, 114] width 87 height 8
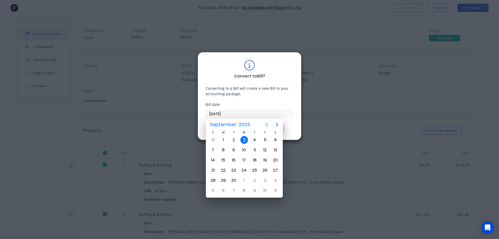
click at [265, 124] on icon "Previous page" at bounding box center [266, 124] width 6 height 6
click at [241, 182] on div "27" at bounding box center [244, 180] width 8 height 8
type input "27/08/25"
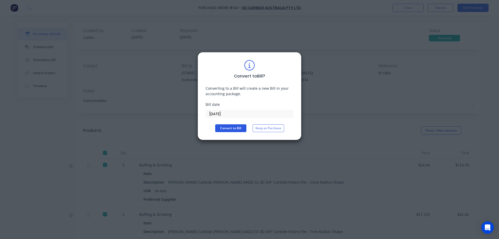
click at [233, 130] on button "Convert to Bill" at bounding box center [230, 128] width 31 height 8
type textarea "x"
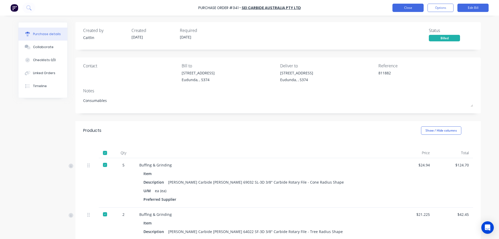
click at [405, 8] on button "Close" at bounding box center [407, 8] width 31 height 8
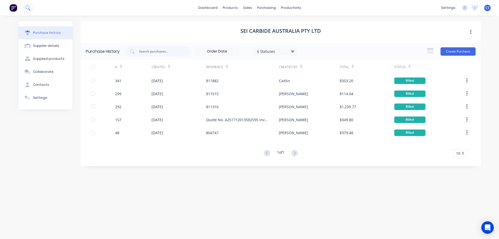
click at [27, 7] on icon at bounding box center [27, 7] width 5 height 5
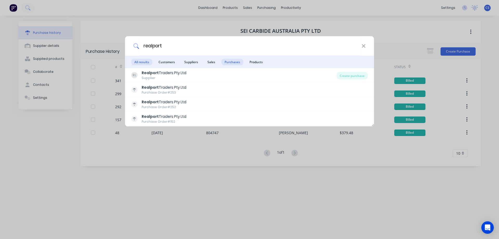
type input "realport"
click at [236, 62] on span "Purchases" at bounding box center [232, 62] width 22 height 6
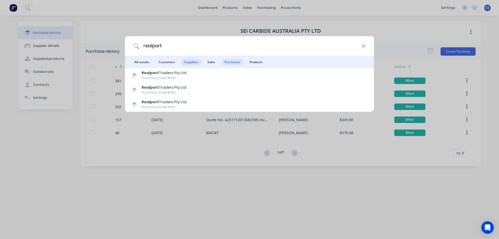
click at [186, 63] on span "Suppliers" at bounding box center [191, 62] width 20 height 6
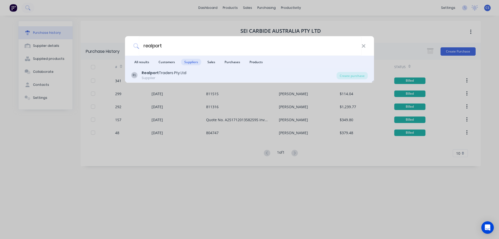
click at [190, 72] on div "RL Realport Traders Pty Ltd Supplier" at bounding box center [233, 75] width 205 height 10
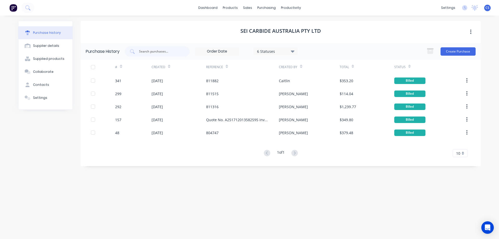
click at [11, 6] on img at bounding box center [13, 8] width 8 height 8
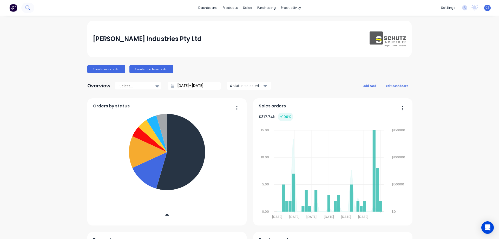
click at [27, 9] on icon at bounding box center [27, 7] width 5 height 5
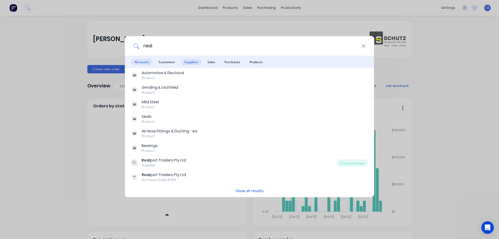
type input "real"
click at [188, 63] on span "Suppliers" at bounding box center [191, 62] width 20 height 6
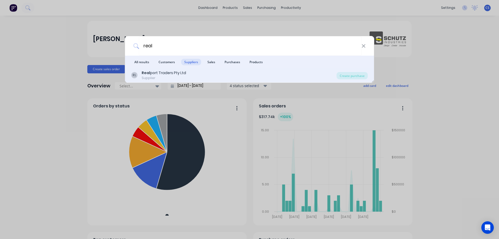
click at [170, 73] on div "Real port Traders Pty Ltd" at bounding box center [164, 72] width 44 height 5
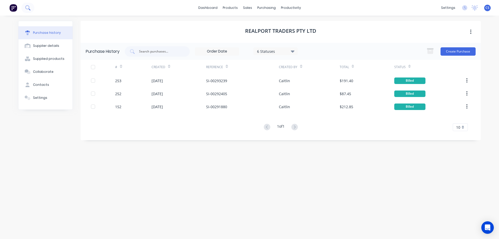
click at [30, 9] on button at bounding box center [27, 8] width 13 height 10
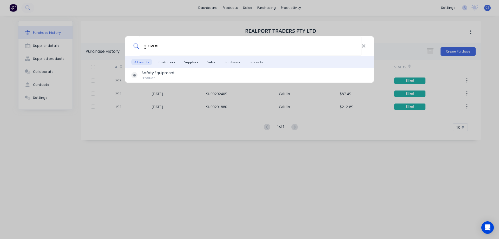
type input "gloves"
click at [250, 62] on span "Products" at bounding box center [255, 62] width 19 height 6
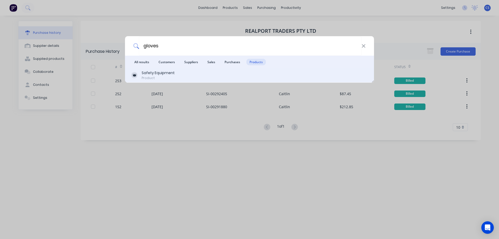
click at [236, 76] on div "Safety Equipment Product" at bounding box center [249, 75] width 236 height 10
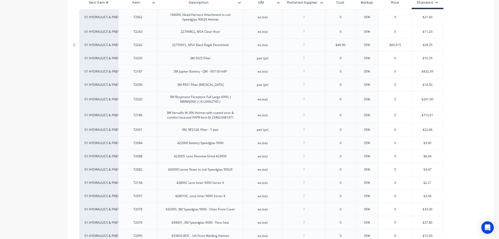
scroll to position [156, 0]
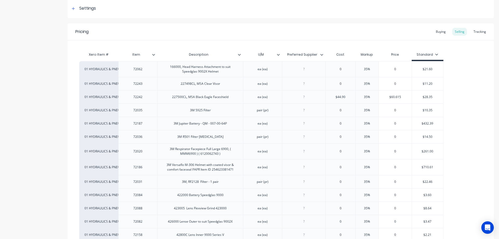
scroll to position [0, 0]
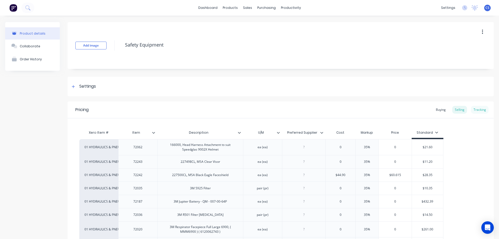
click at [476, 111] on div "Tracking" at bounding box center [480, 110] width 18 height 8
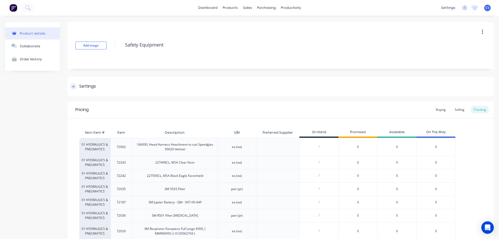
click at [80, 88] on div "Settings" at bounding box center [87, 86] width 17 height 6
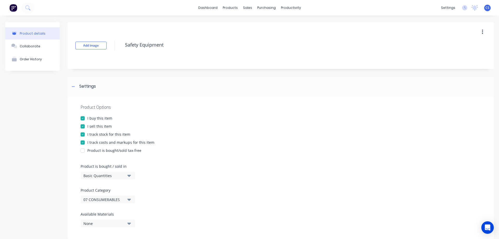
click at [92, 134] on div "I track stock for this item" at bounding box center [108, 133] width 43 height 5
click at [86, 88] on div "Settings" at bounding box center [87, 86] width 17 height 6
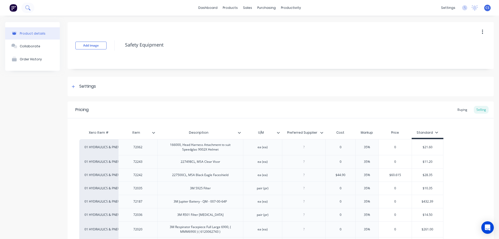
click at [26, 6] on icon at bounding box center [27, 7] width 5 height 5
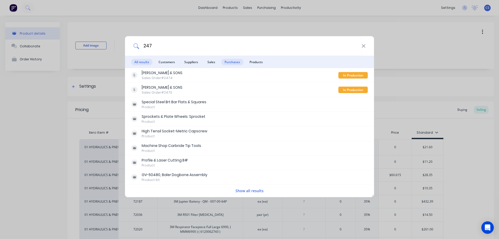
type input "247"
click at [231, 63] on span "Purchases" at bounding box center [232, 62] width 22 height 6
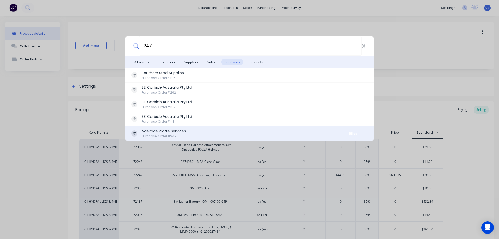
click at [217, 130] on div "Adelaide Profile Services Purchase Order #247" at bounding box center [234, 133] width 207 height 10
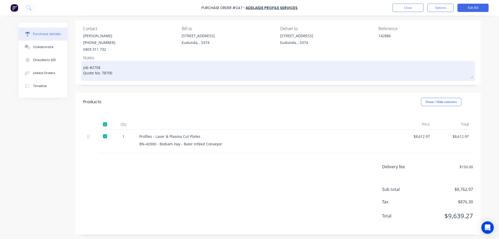
scroll to position [38, 0]
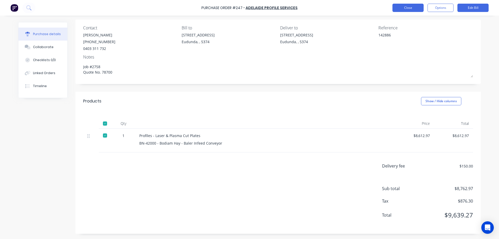
click at [411, 11] on button "Close" at bounding box center [407, 8] width 31 height 8
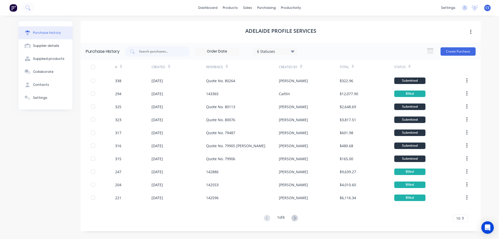
click at [486, 7] on span "CS" at bounding box center [487, 7] width 4 height 5
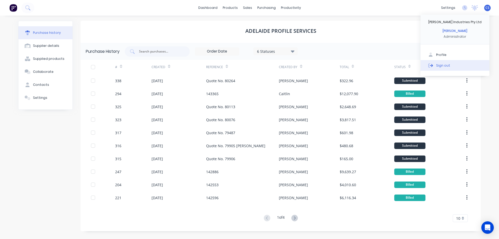
click at [447, 65] on div "Sign out" at bounding box center [443, 65] width 14 height 5
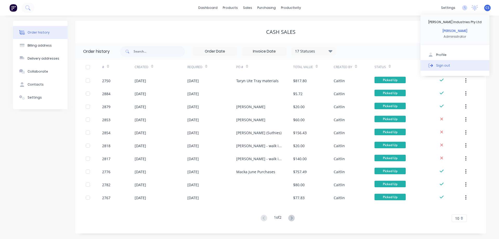
click at [449, 66] on button "Sign out" at bounding box center [454, 65] width 69 height 10
